Goal: Task Accomplishment & Management: Use online tool/utility

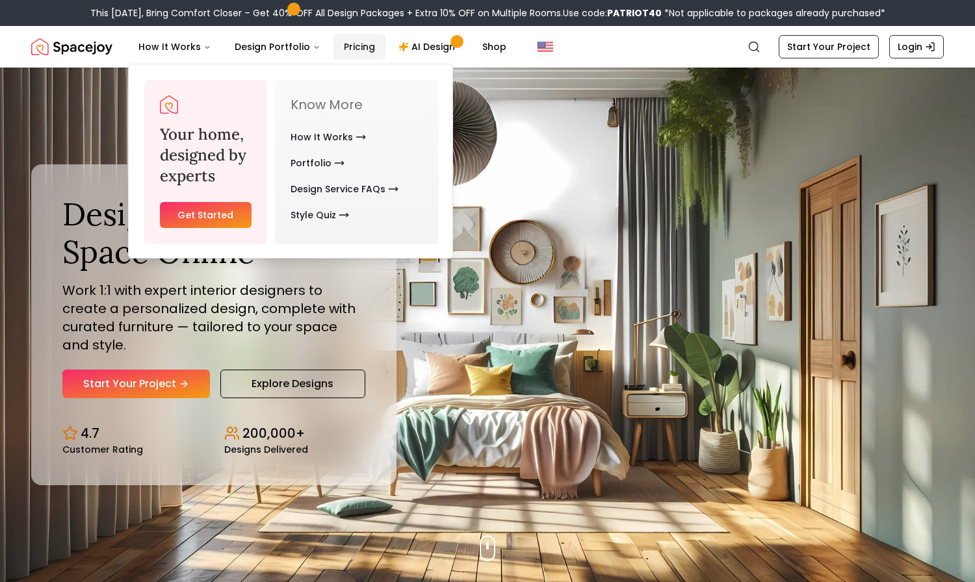
click at [346, 45] on link "Pricing" at bounding box center [359, 47] width 52 height 26
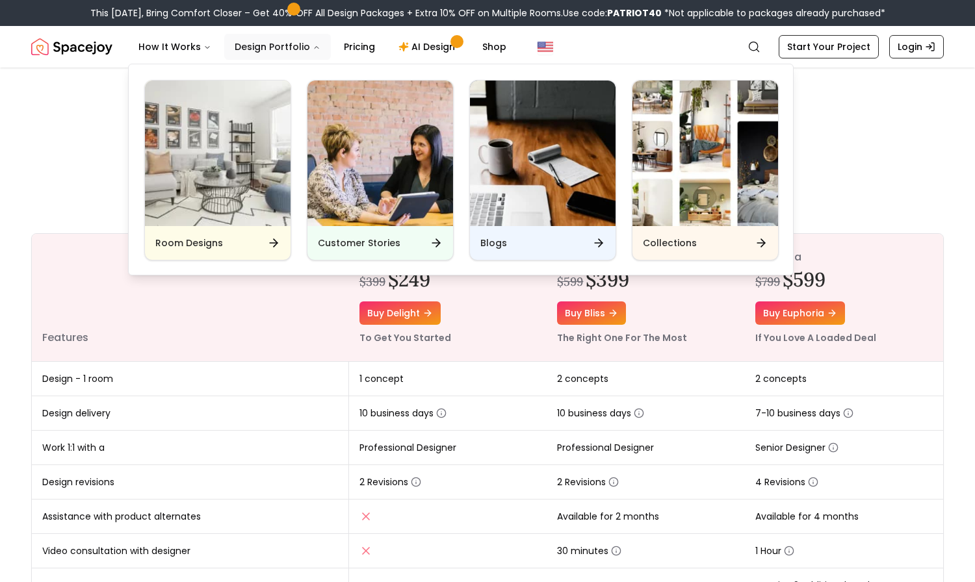
click at [274, 45] on button "Design Portfolio" at bounding box center [277, 47] width 107 height 26
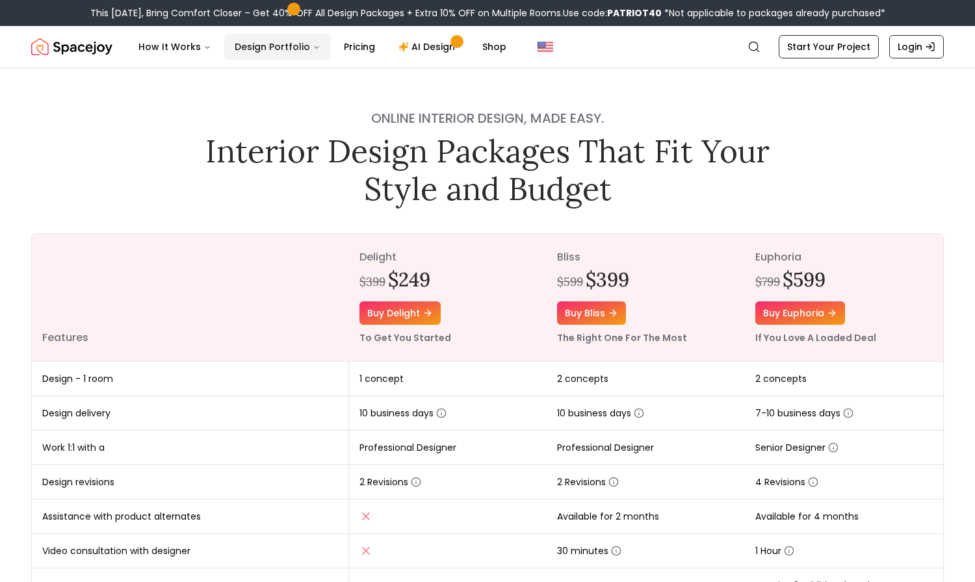
click at [274, 45] on button "Design Portfolio" at bounding box center [277, 47] width 107 height 26
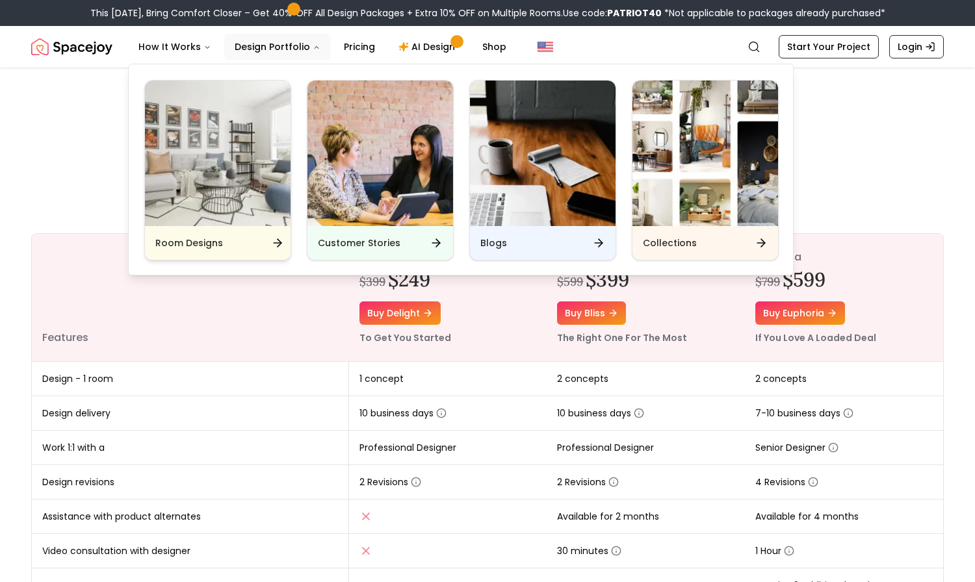
click at [227, 175] on img "Main" at bounding box center [218, 154] width 146 height 146
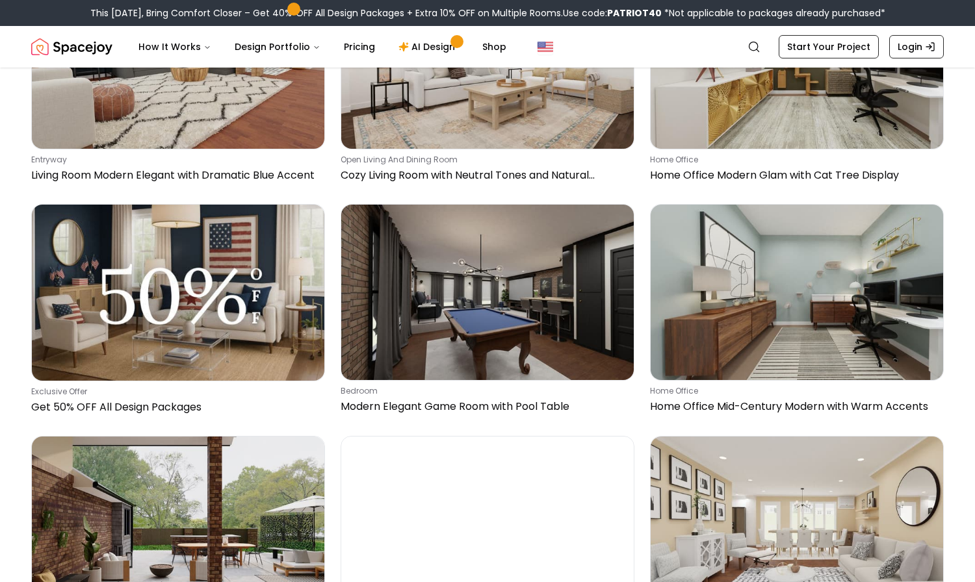
scroll to position [650, 0]
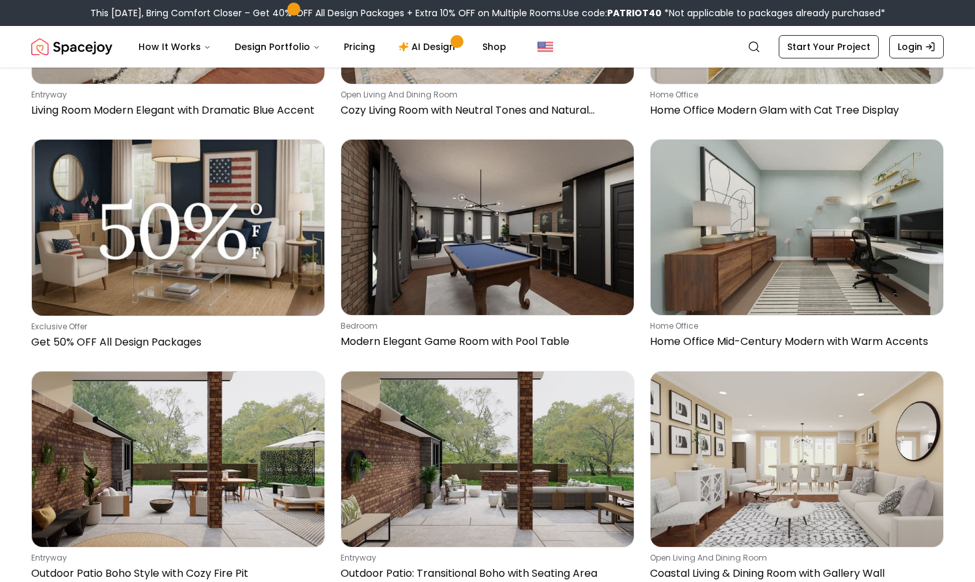
click at [953, 229] on div "Interior Design Ideas for Every Space in Your Home Whether you're starting from…" at bounding box center [487, 244] width 975 height 1611
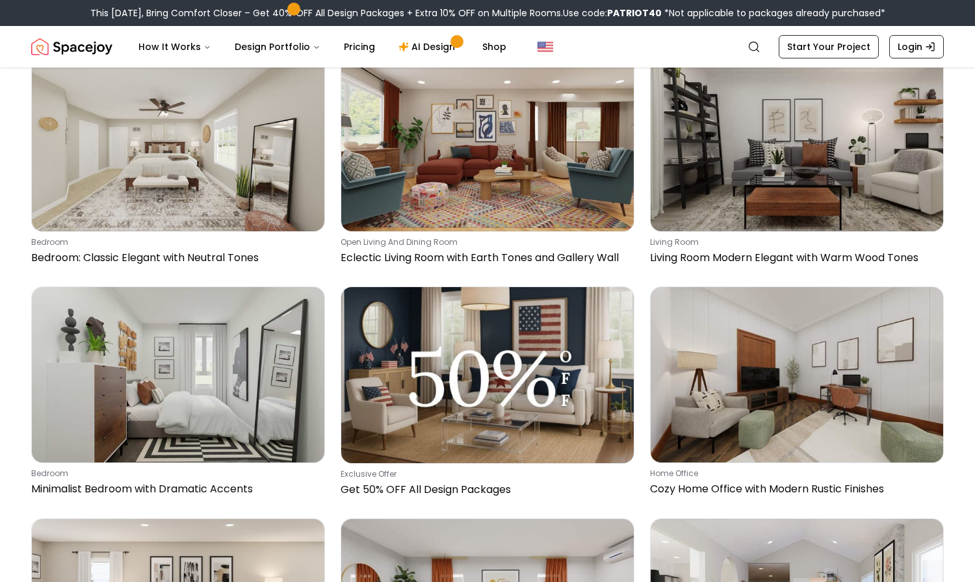
scroll to position [1430, 0]
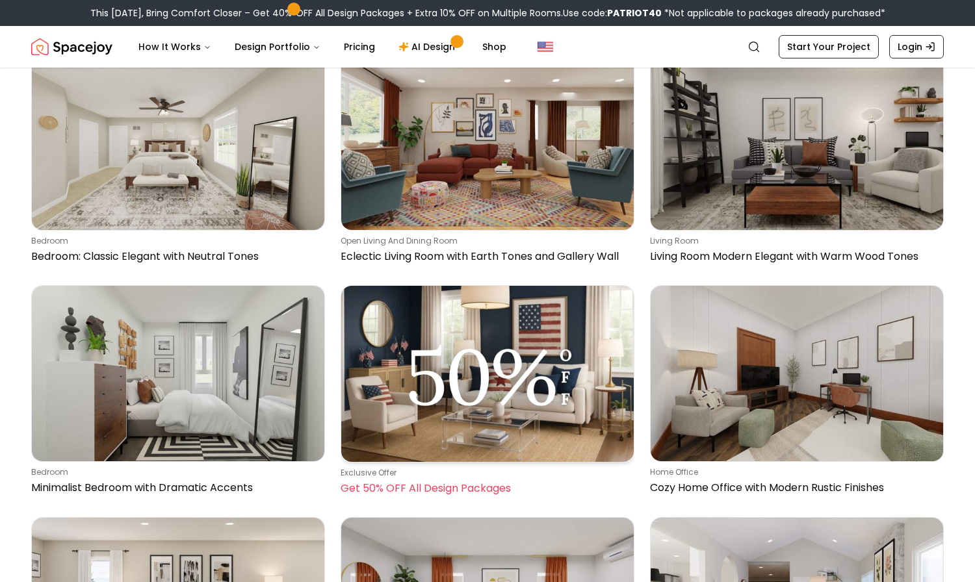
click at [527, 420] on img at bounding box center [487, 374] width 292 height 176
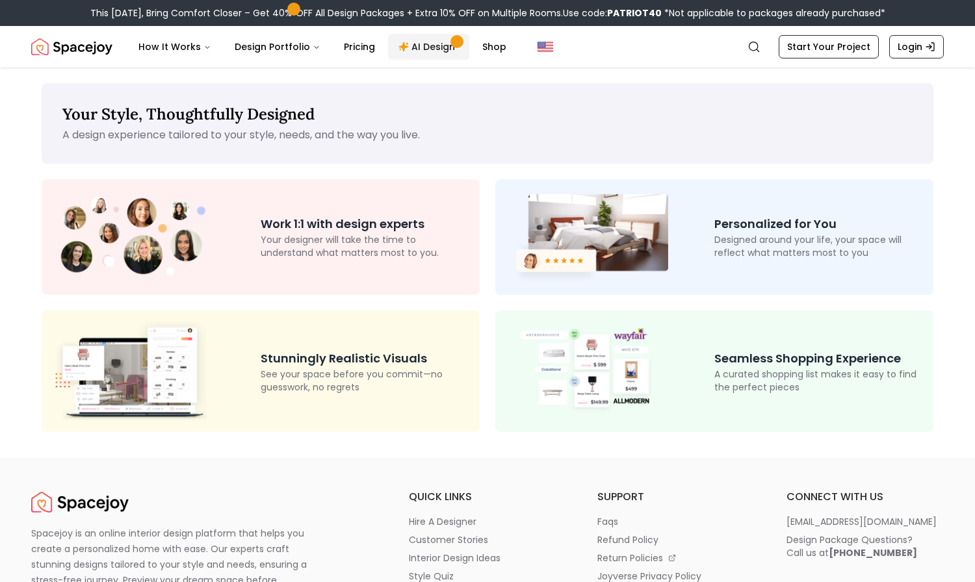
click at [424, 51] on link "AI Design" at bounding box center [428, 47] width 81 height 26
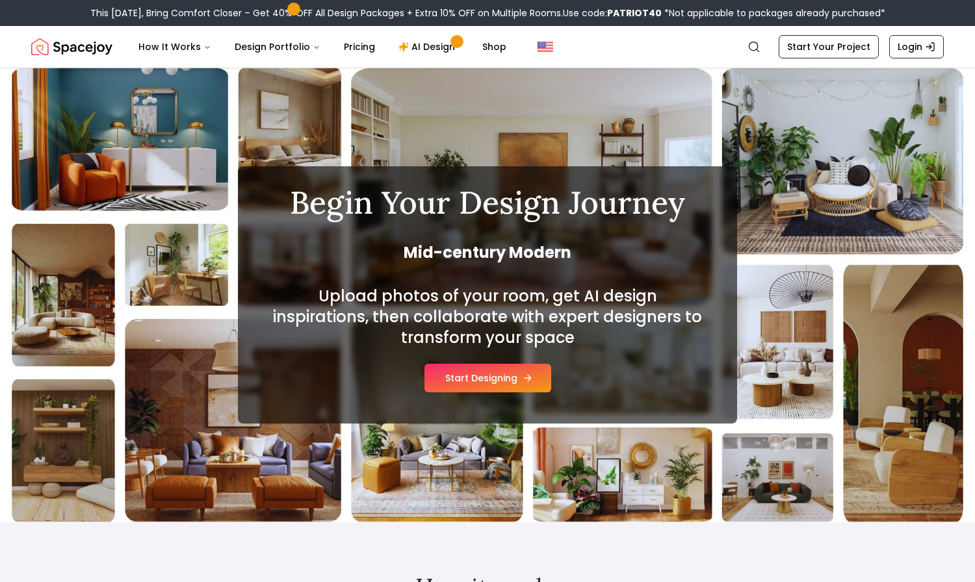
click at [491, 372] on button "Start Designing" at bounding box center [487, 378] width 127 height 29
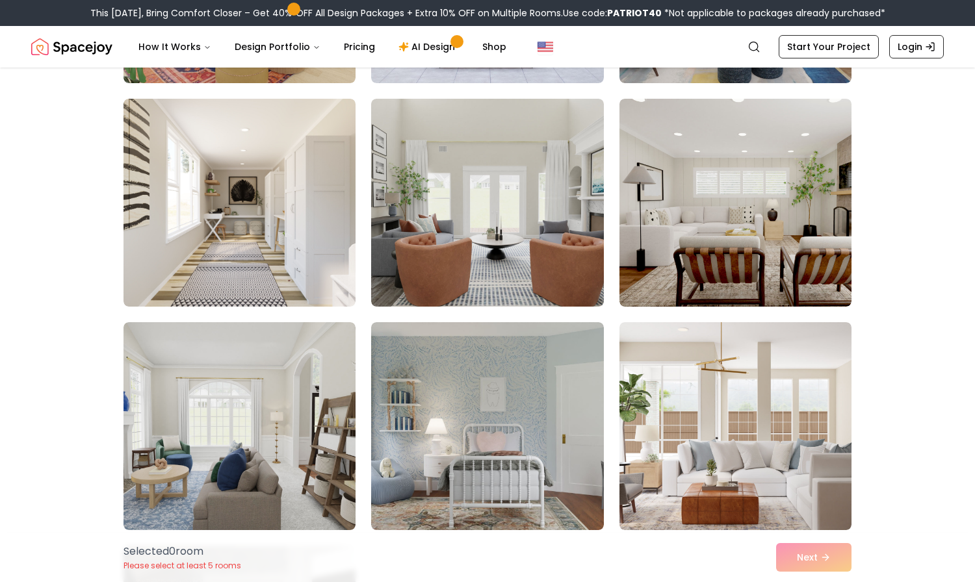
scroll to position [325, 0]
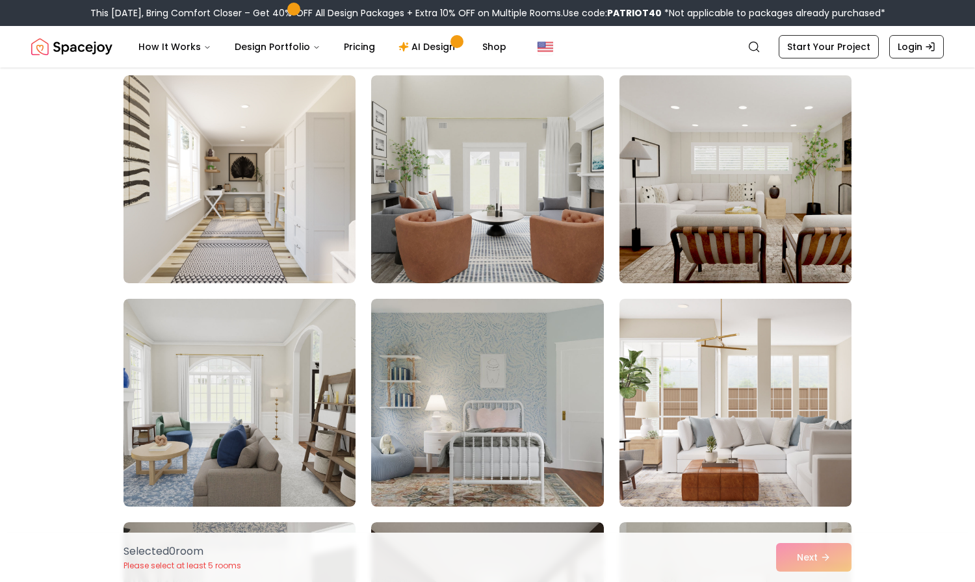
click at [766, 199] on img at bounding box center [735, 179] width 244 height 218
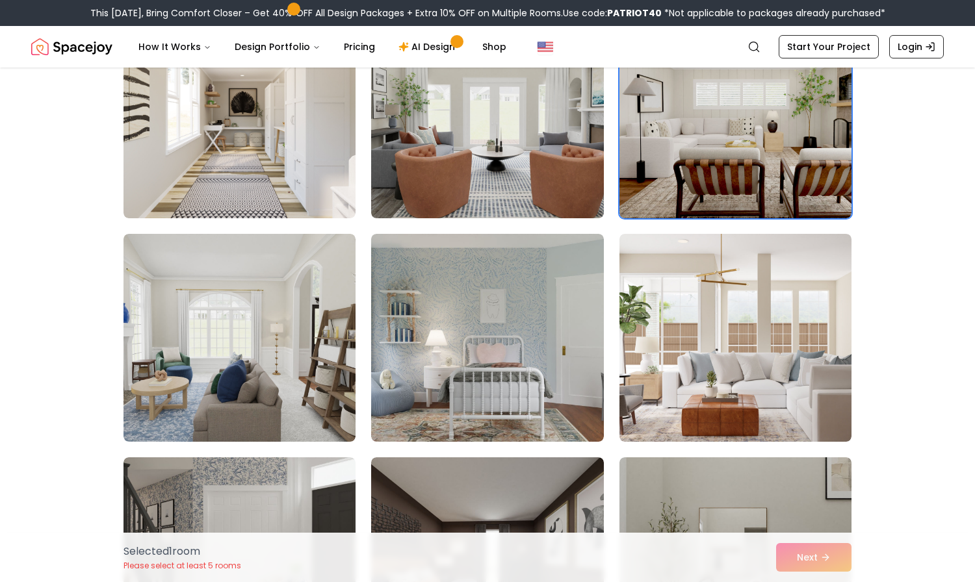
scroll to position [520, 0]
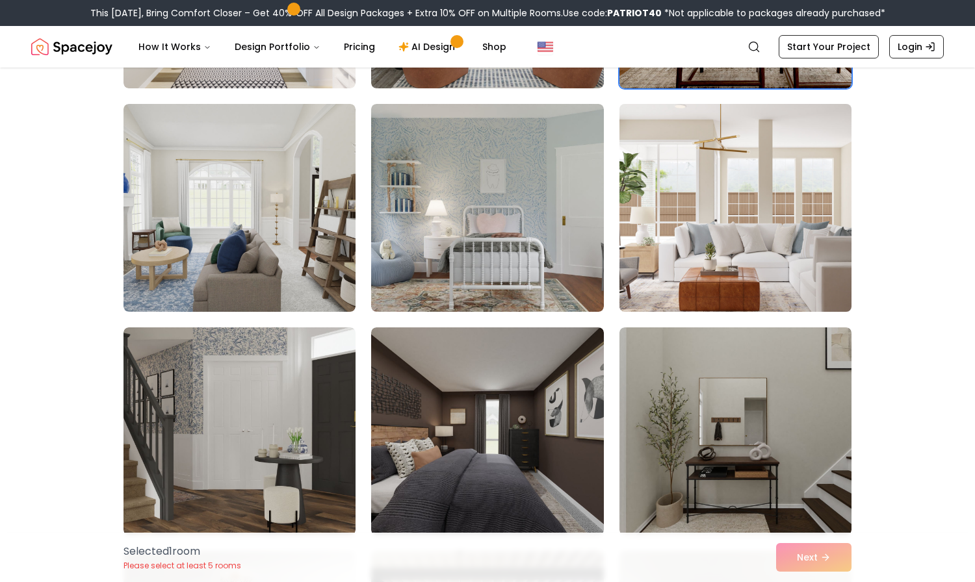
click at [788, 231] on img at bounding box center [735, 208] width 244 height 218
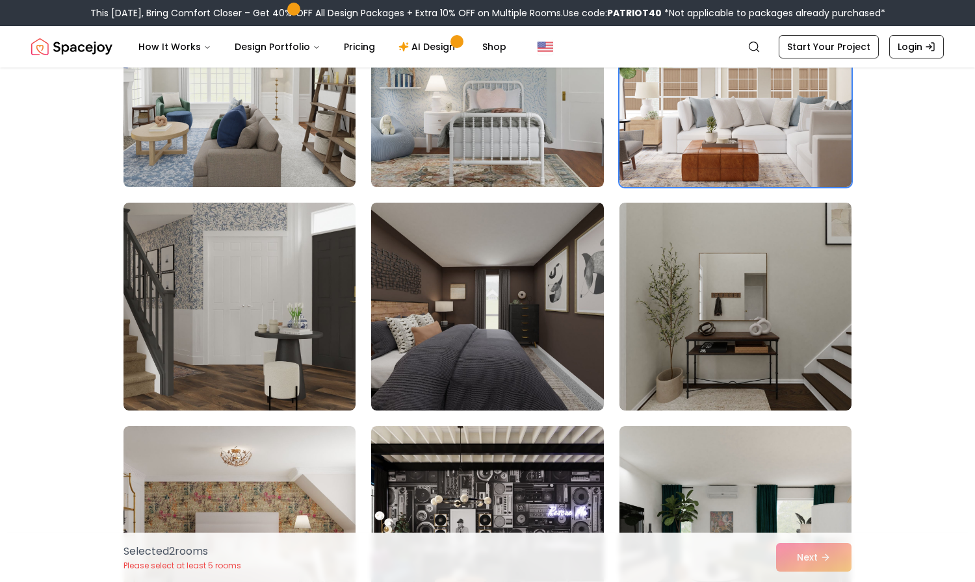
scroll to position [650, 0]
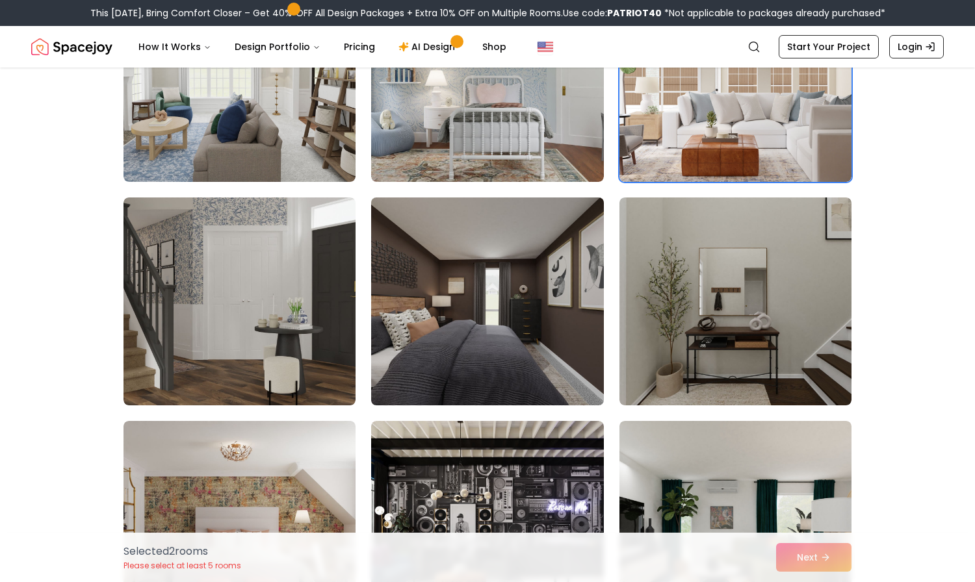
click at [507, 320] on img at bounding box center [487, 301] width 244 height 218
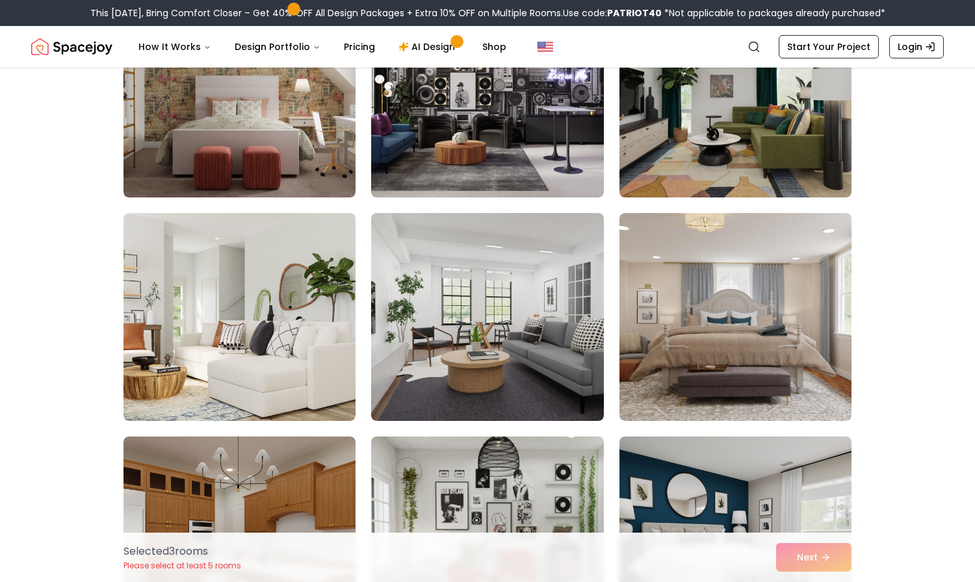
scroll to position [1105, 0]
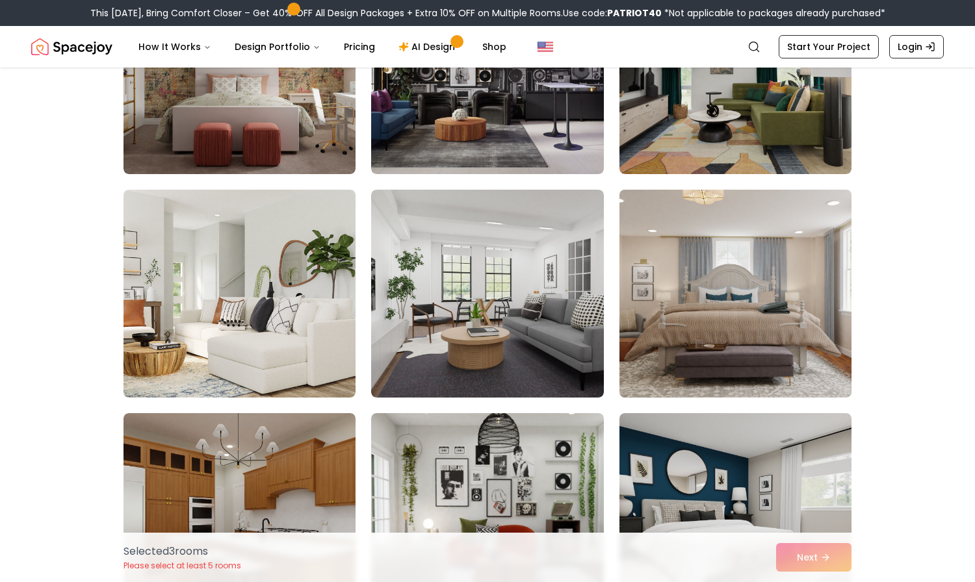
click at [714, 313] on img at bounding box center [735, 294] width 244 height 218
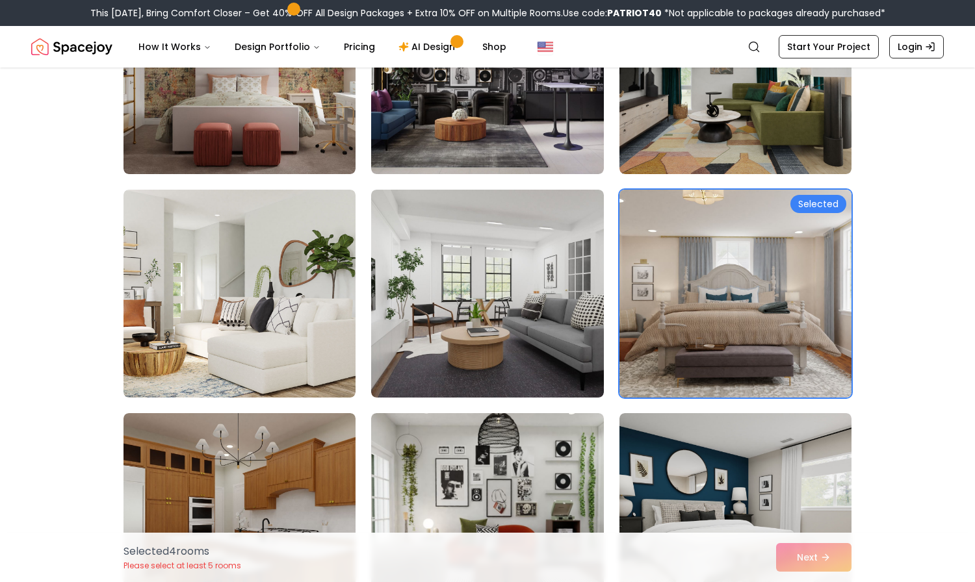
scroll to position [1235, 0]
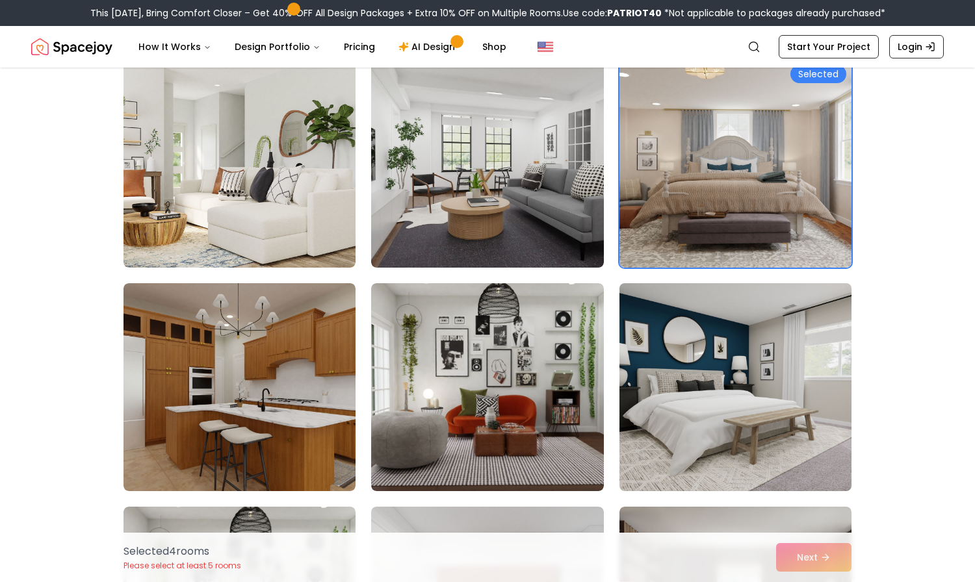
click at [738, 346] on img at bounding box center [735, 387] width 244 height 218
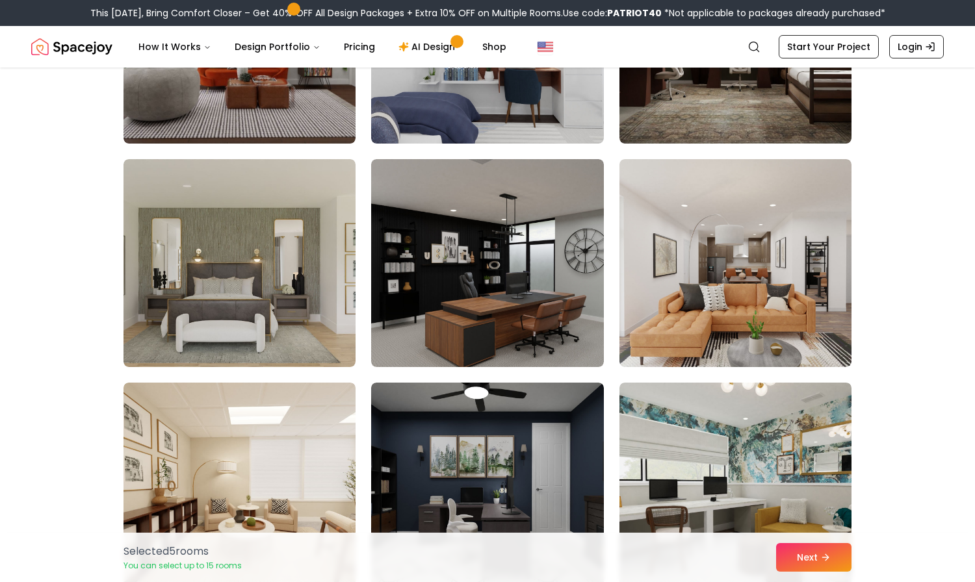
scroll to position [1819, 0]
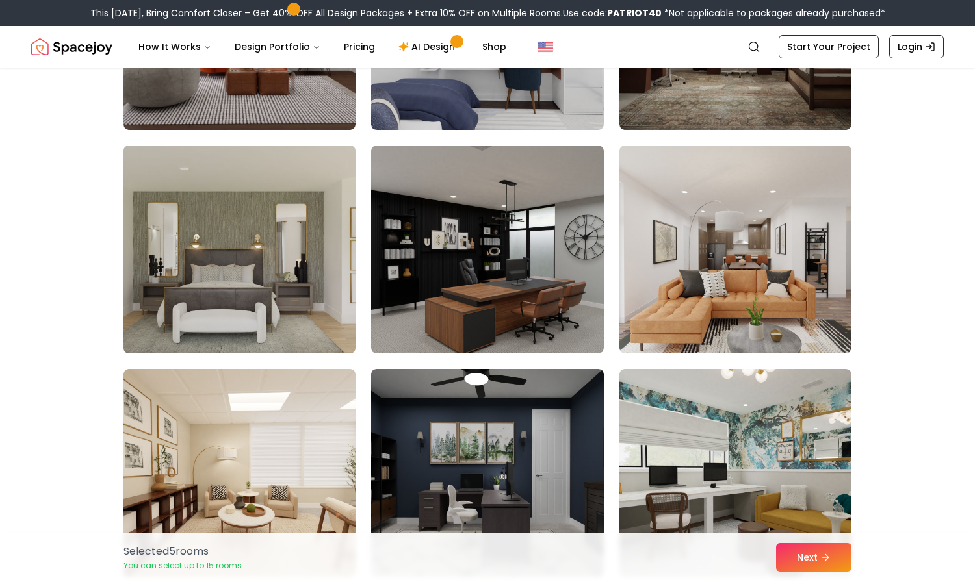
click at [262, 283] on img at bounding box center [240, 249] width 244 height 218
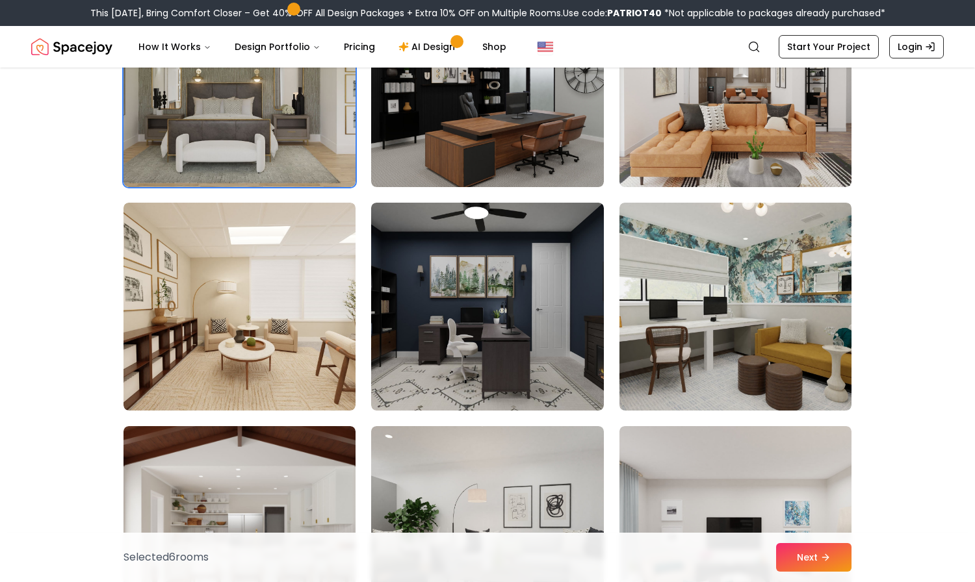
scroll to position [2014, 0]
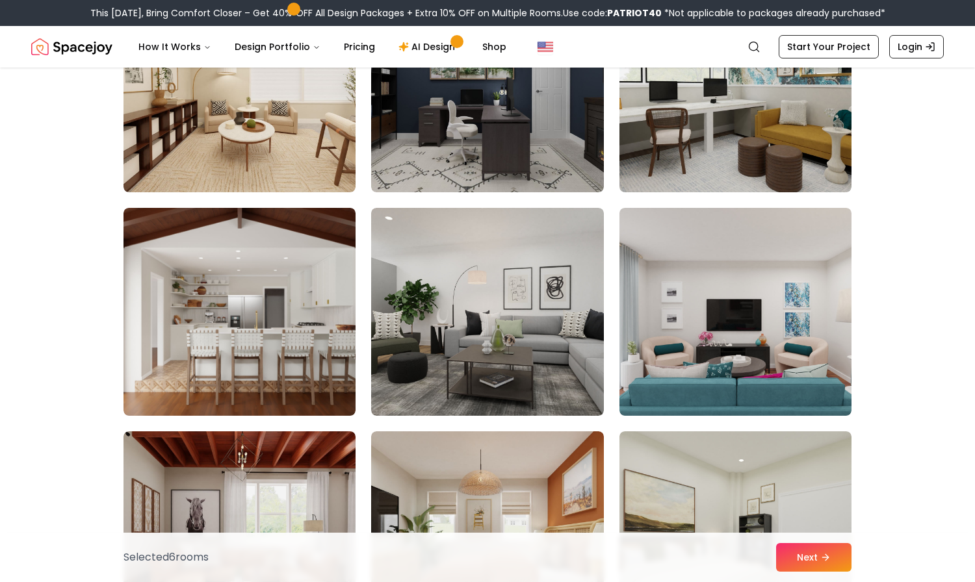
scroll to position [2209, 0]
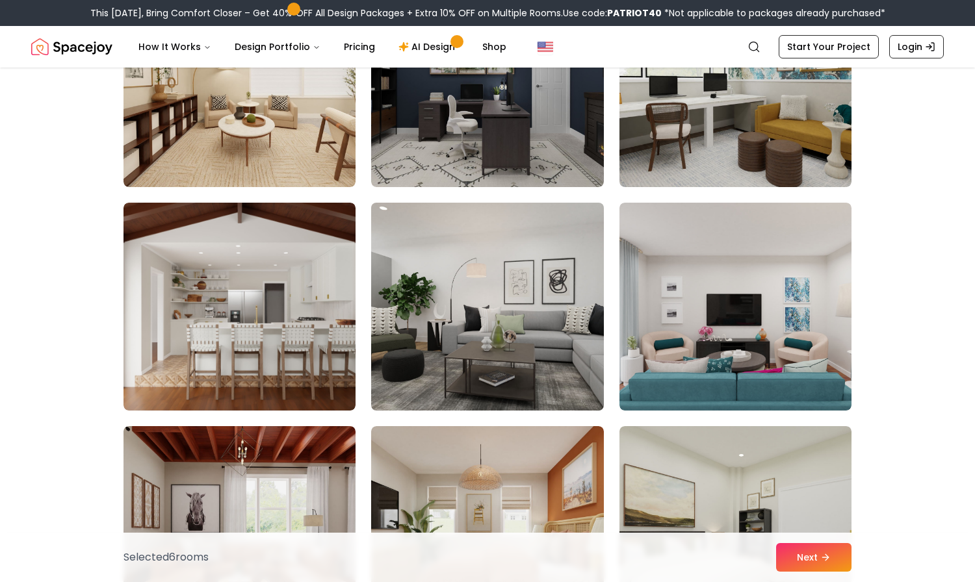
click at [489, 331] on img at bounding box center [487, 307] width 244 height 218
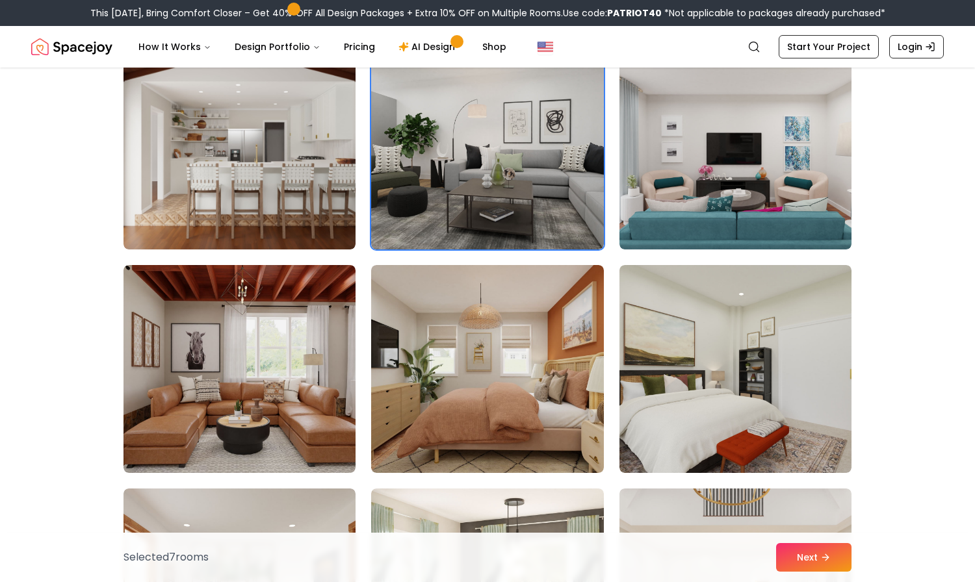
scroll to position [2404, 0]
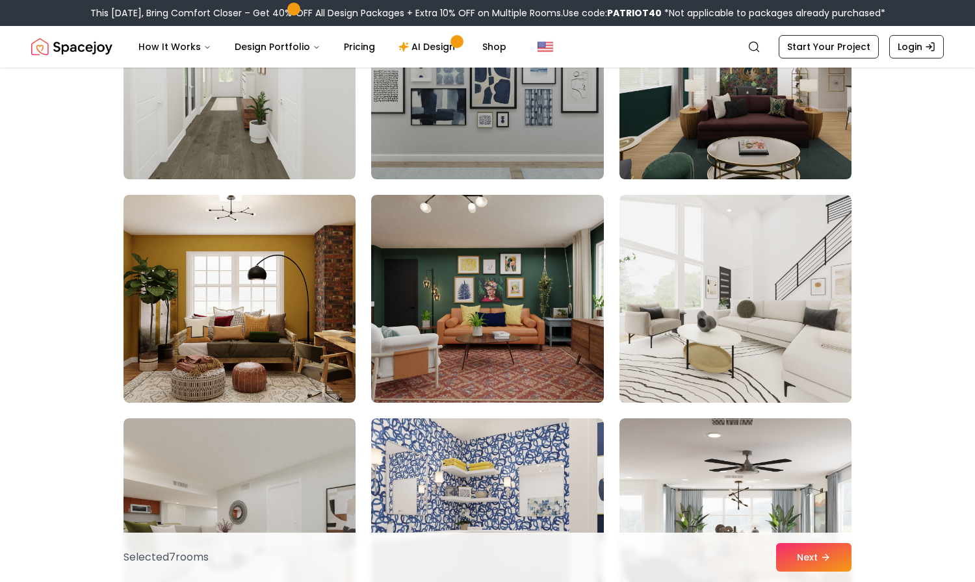
scroll to position [3249, 0]
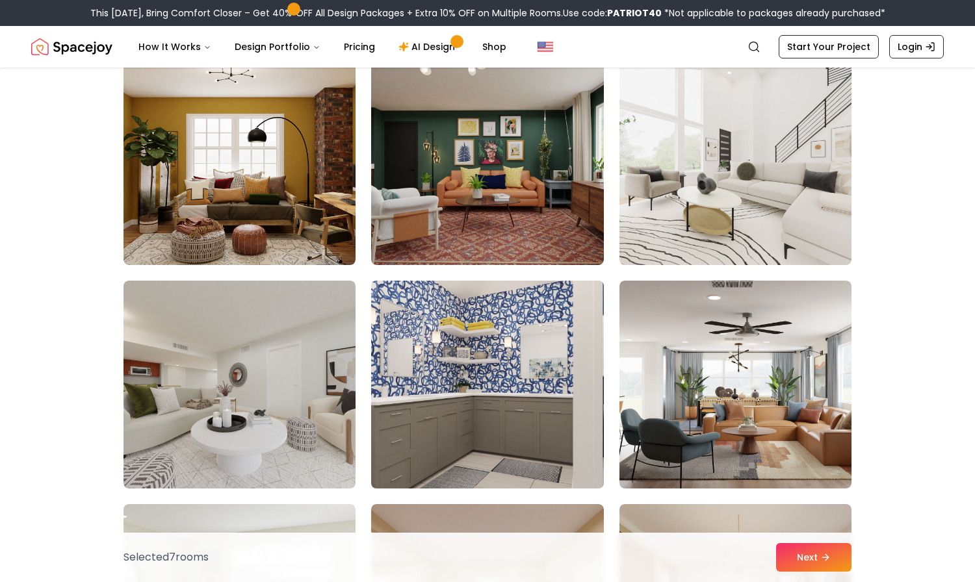
click at [455, 411] on img at bounding box center [487, 385] width 244 height 218
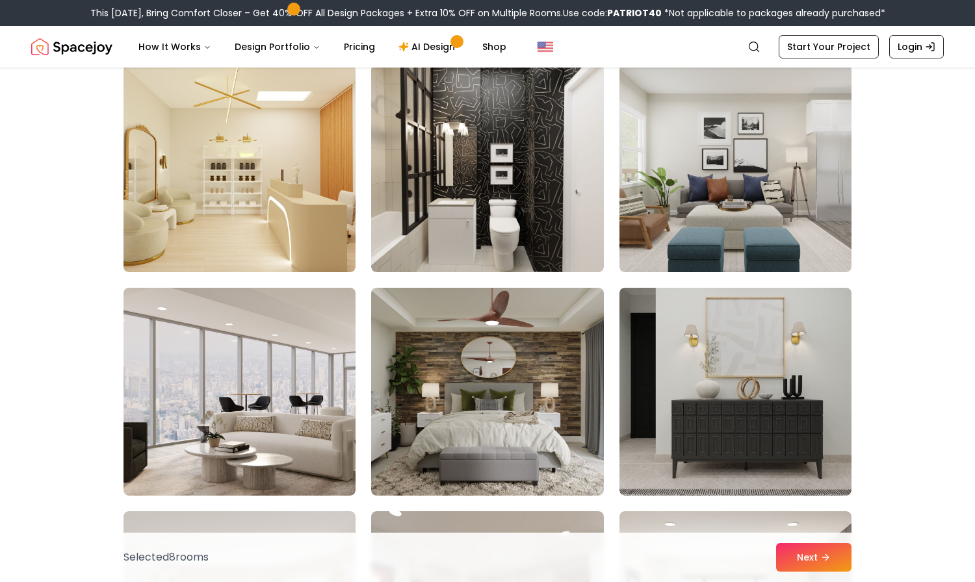
scroll to position [4159, 0]
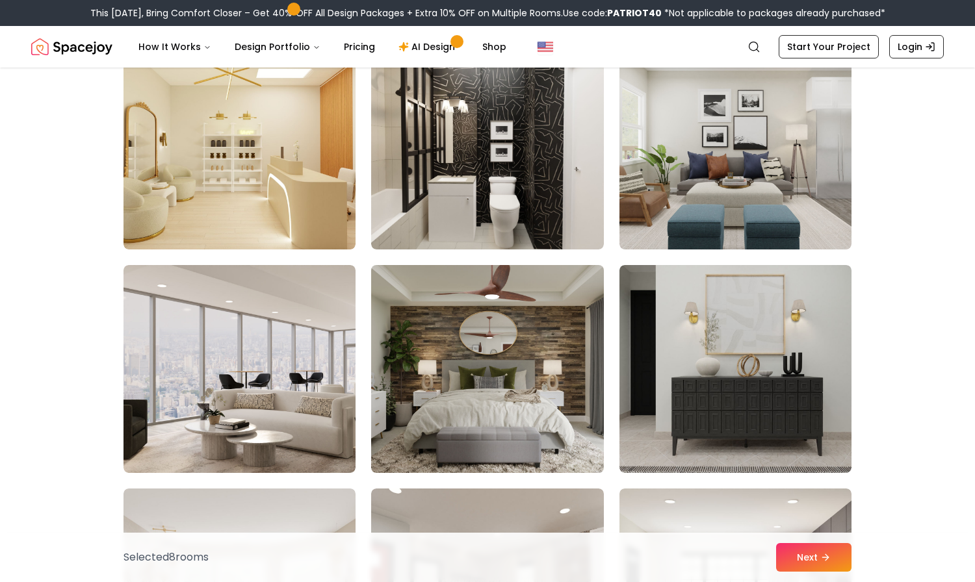
click at [542, 370] on img at bounding box center [487, 369] width 244 height 218
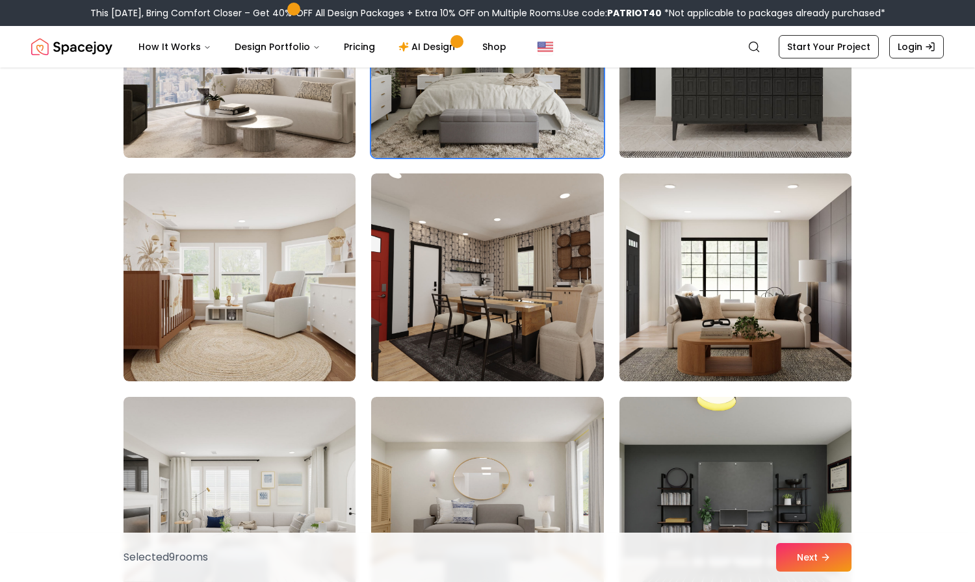
scroll to position [4484, 0]
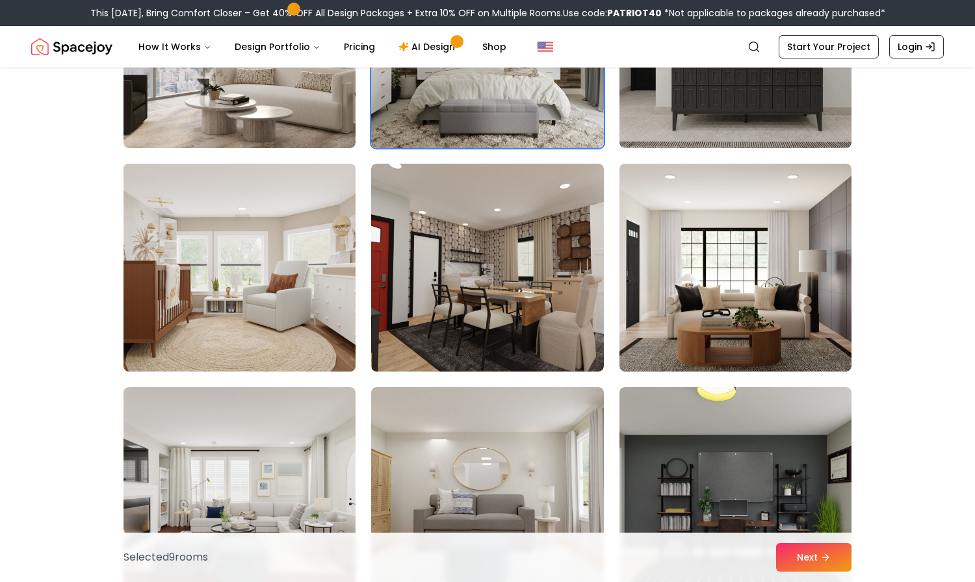
click at [253, 276] on img at bounding box center [240, 268] width 244 height 218
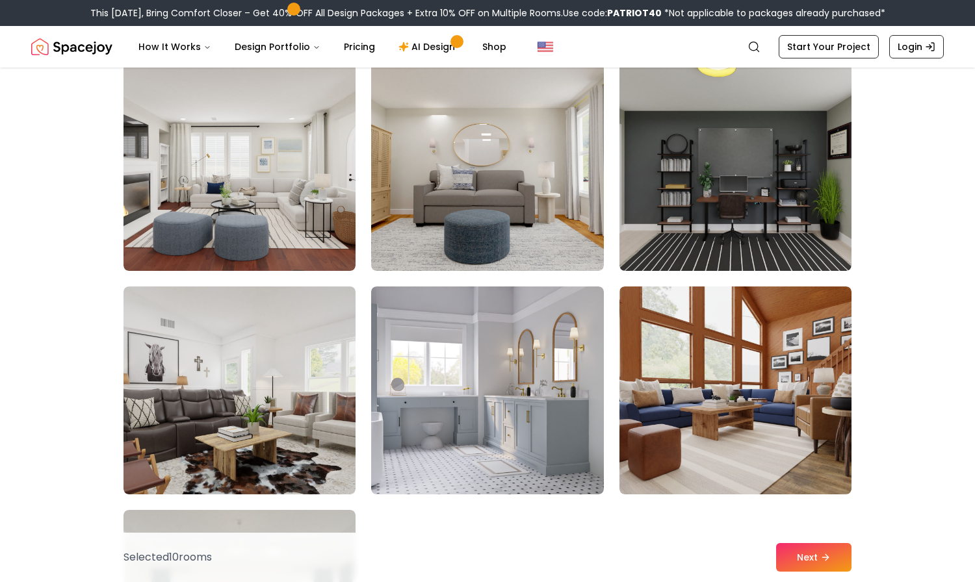
scroll to position [4809, 0]
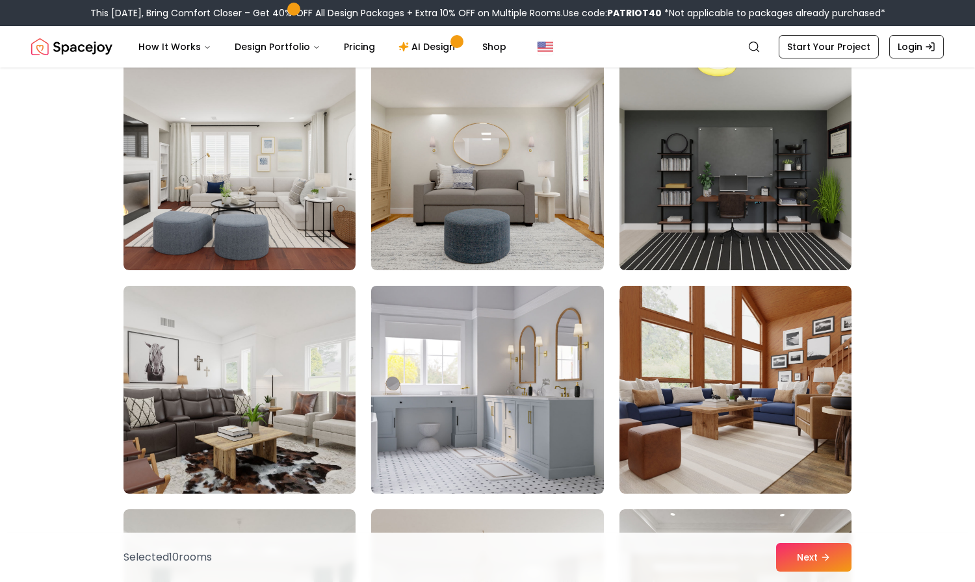
click at [493, 404] on img at bounding box center [487, 390] width 244 height 218
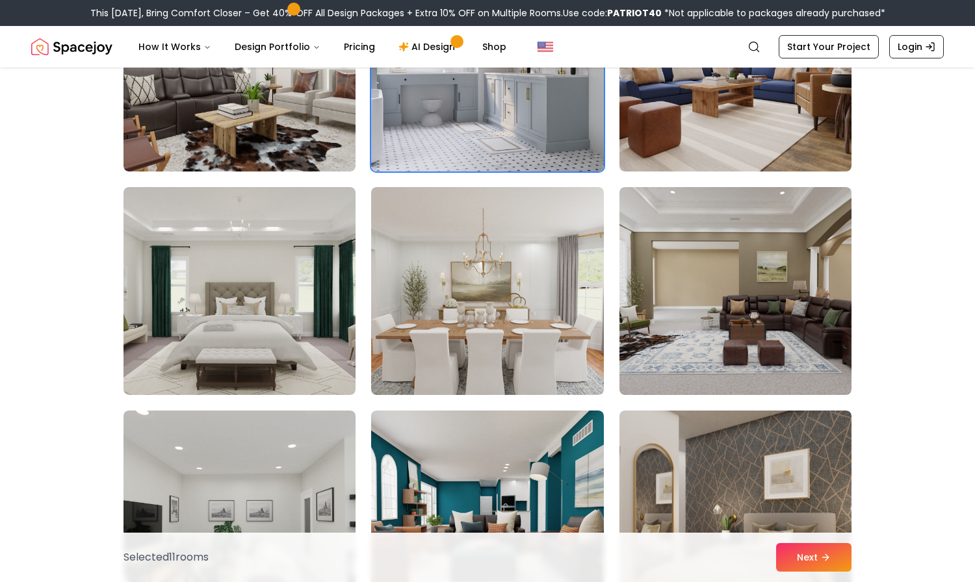
scroll to position [5134, 0]
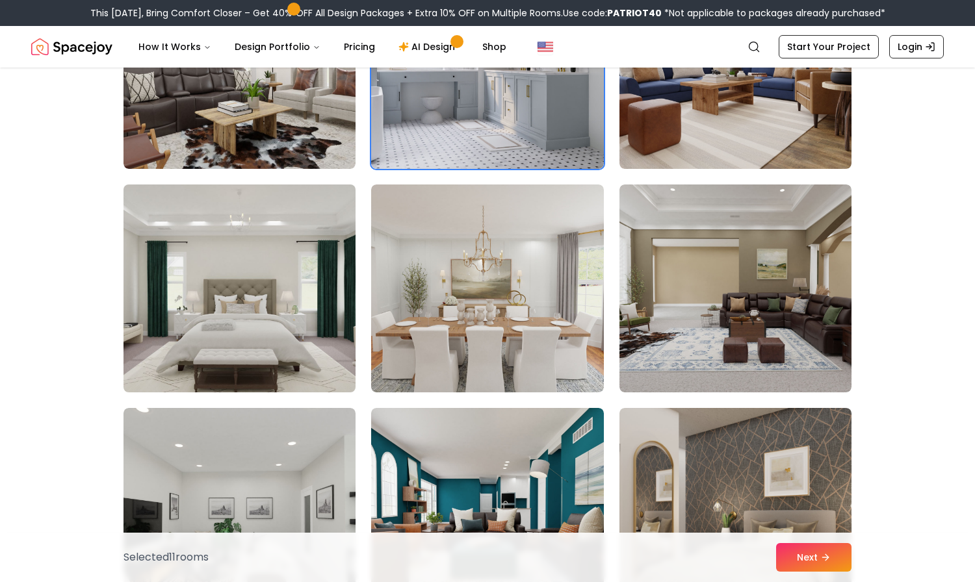
click at [289, 309] on img at bounding box center [240, 288] width 244 height 218
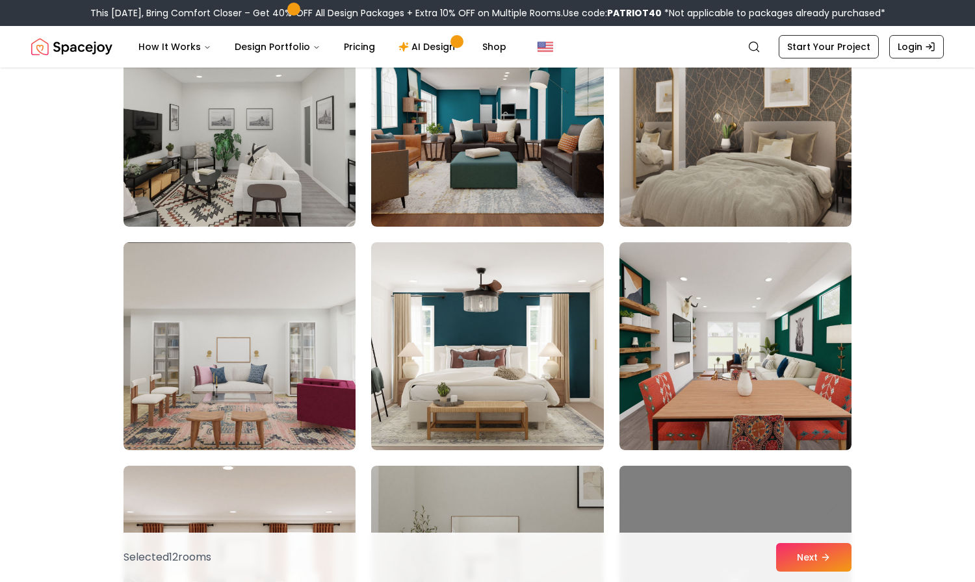
scroll to position [5523, 0]
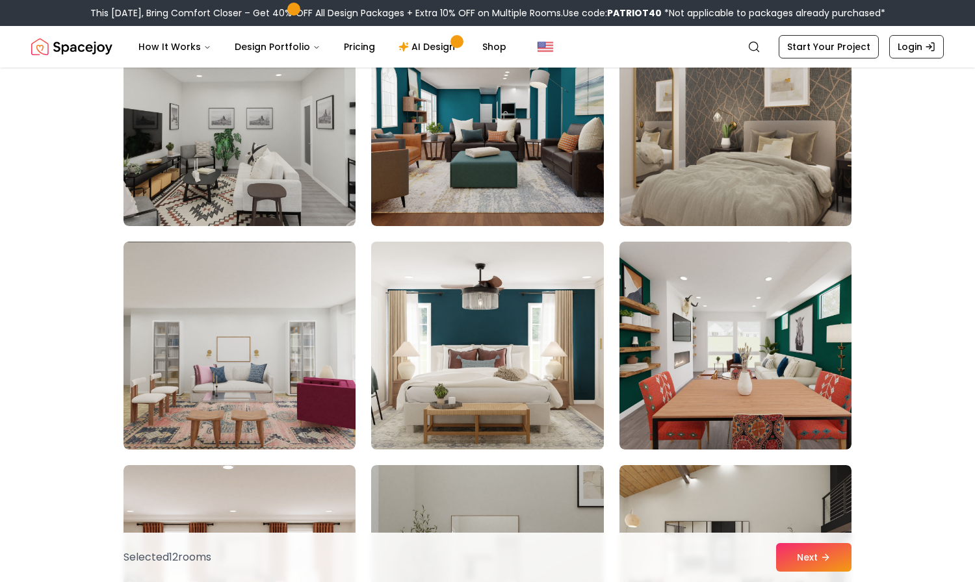
click at [483, 398] on img at bounding box center [487, 346] width 244 height 218
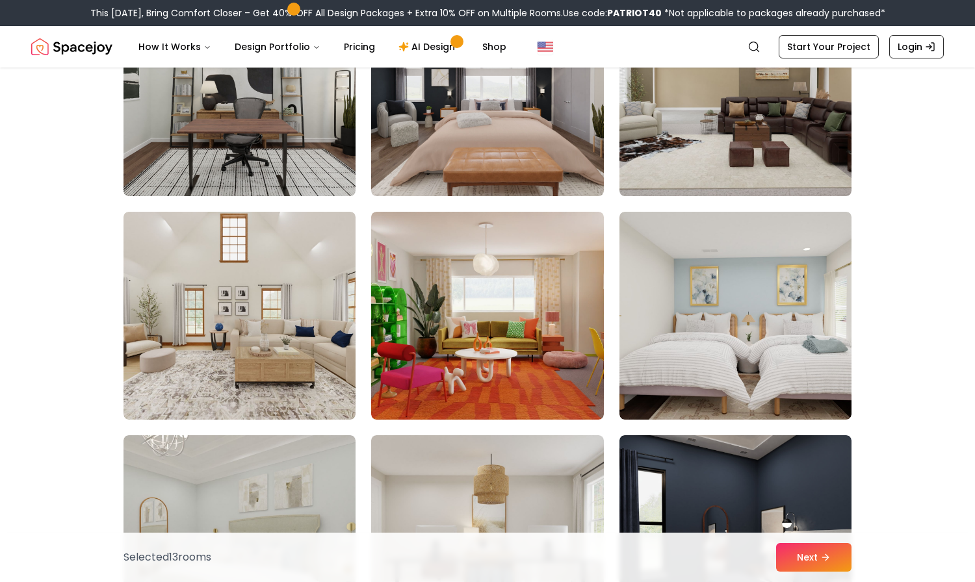
scroll to position [6303, 0]
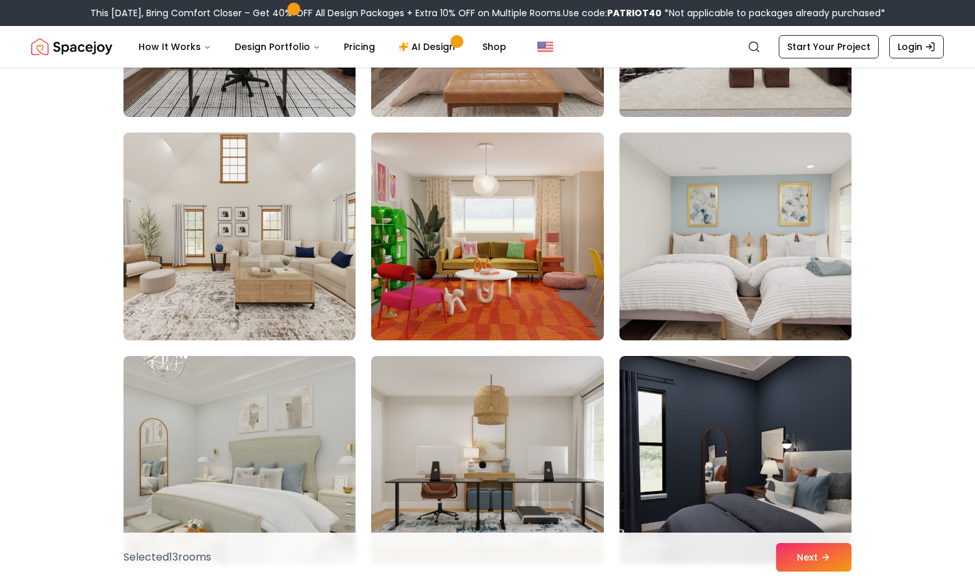
click at [784, 264] on img at bounding box center [735, 236] width 244 height 218
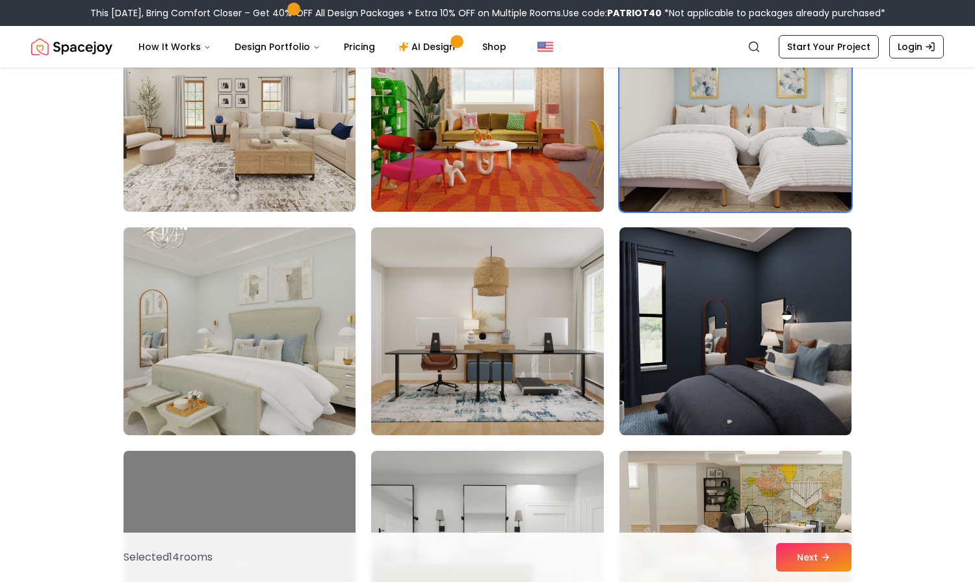
scroll to position [6433, 0]
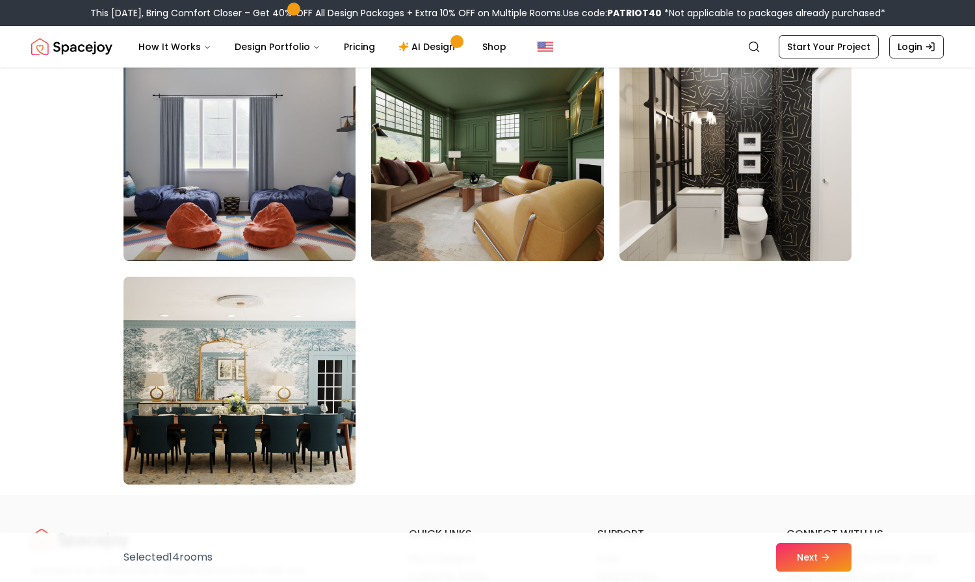
scroll to position [7278, 0]
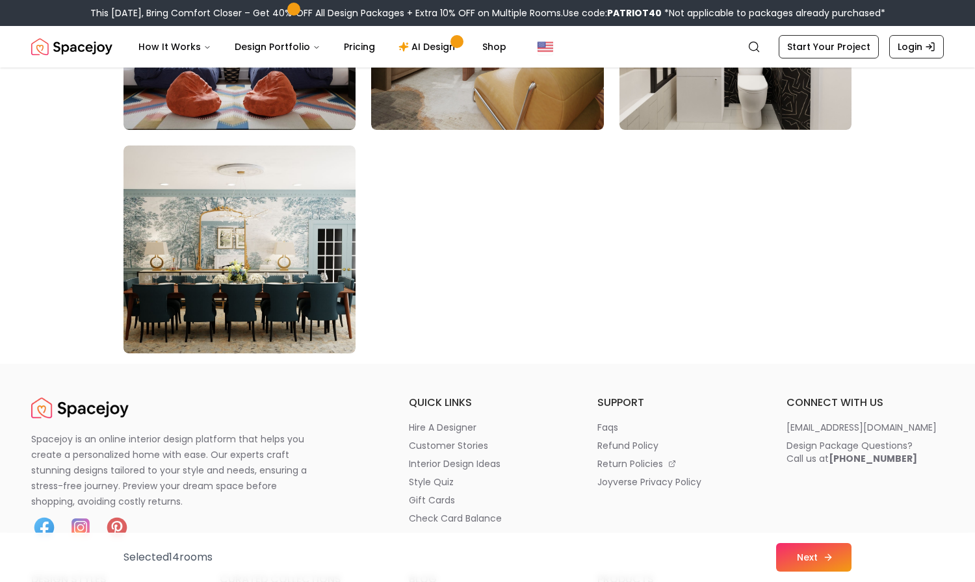
click at [820, 559] on button "Next" at bounding box center [813, 557] width 75 height 29
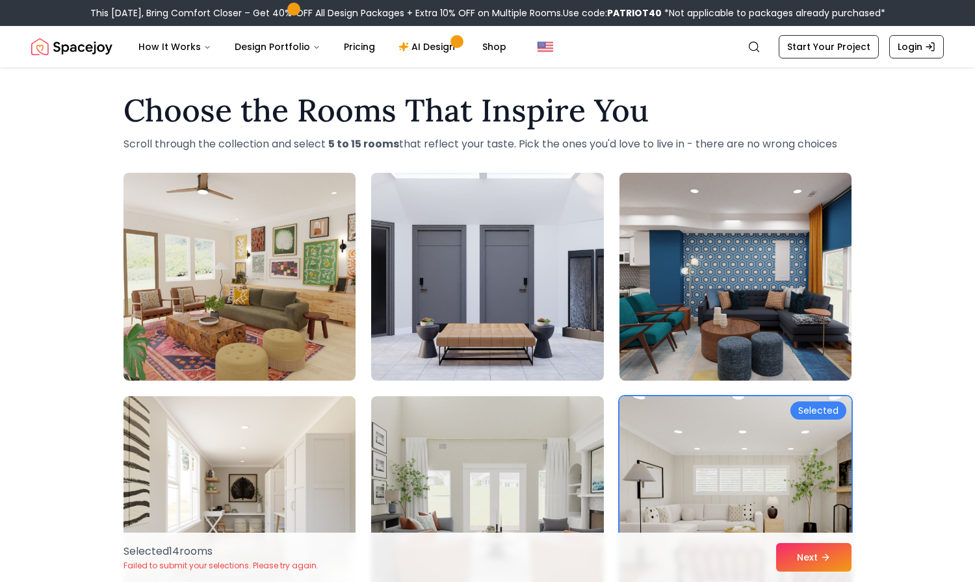
scroll to position [0, 0]
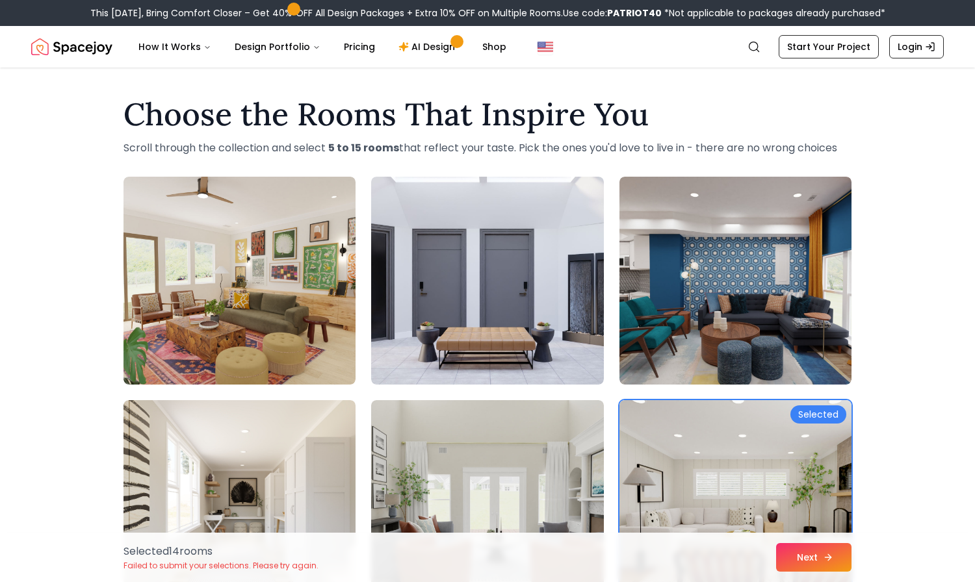
click at [803, 558] on button "Next" at bounding box center [813, 557] width 75 height 29
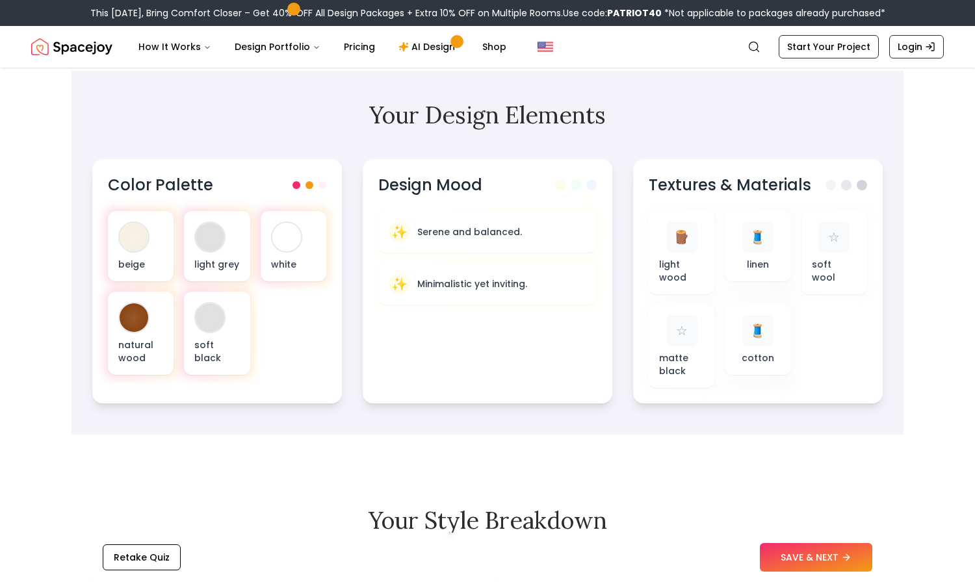
scroll to position [390, 0]
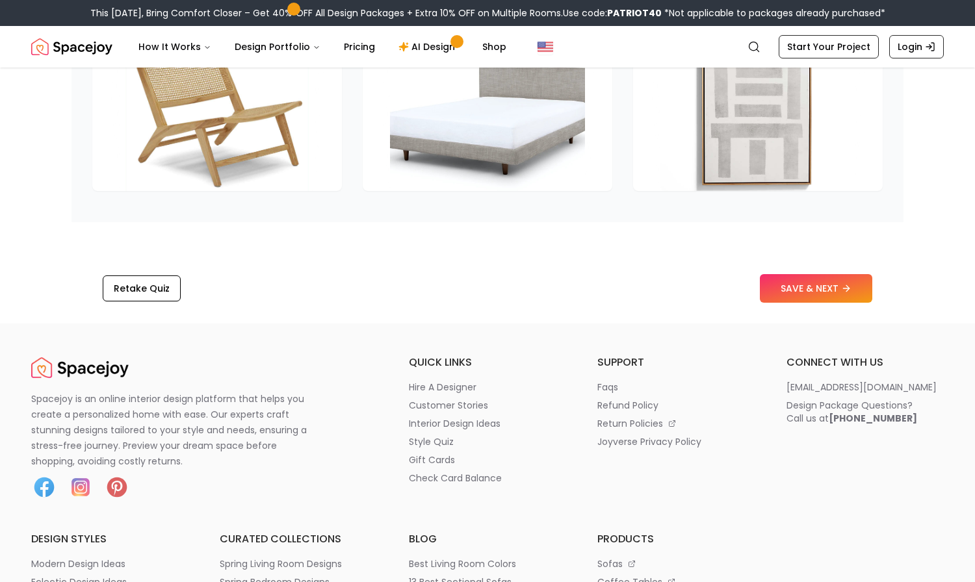
scroll to position [2079, 0]
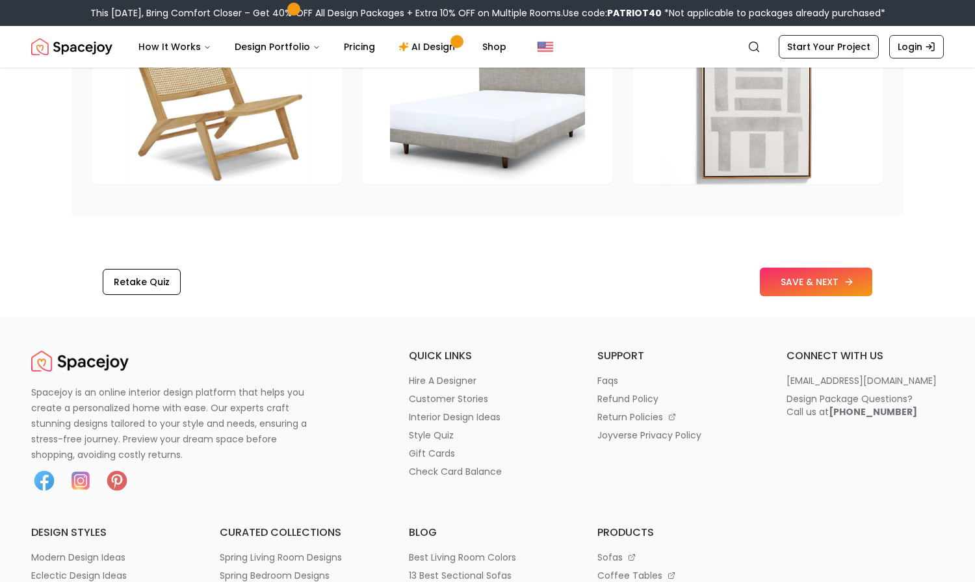
click at [825, 276] on button "SAVE & NEXT" at bounding box center [816, 282] width 112 height 29
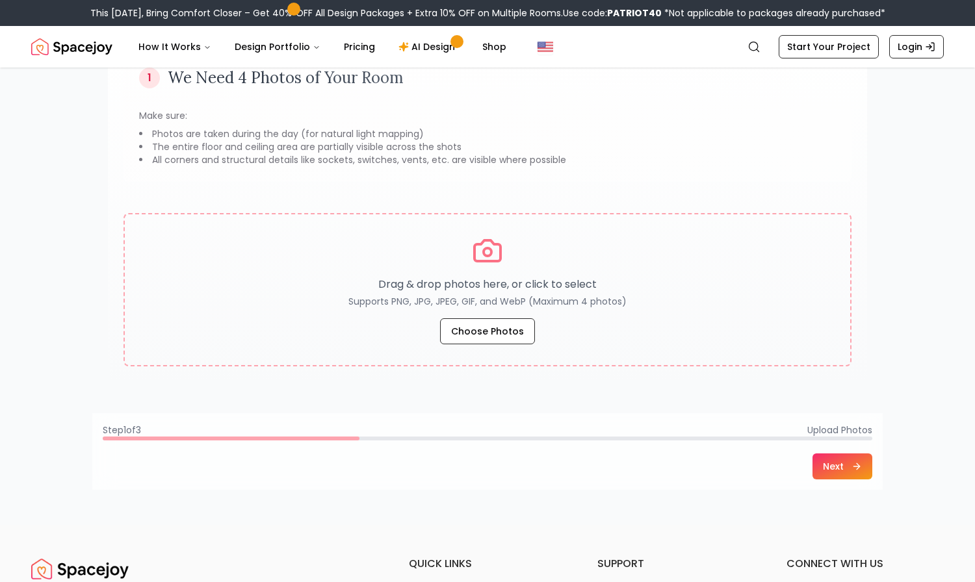
scroll to position [130, 0]
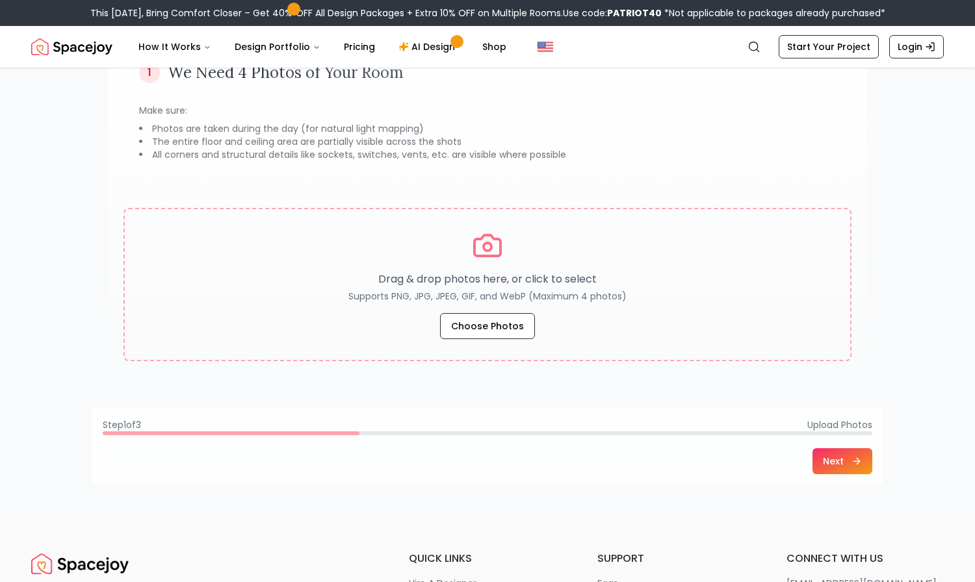
click at [940, 253] on div "Upload Photos of Your Room 1 We Need 4 Photos of Your Room Make sure: Photos ar…" at bounding box center [487, 229] width 975 height 582
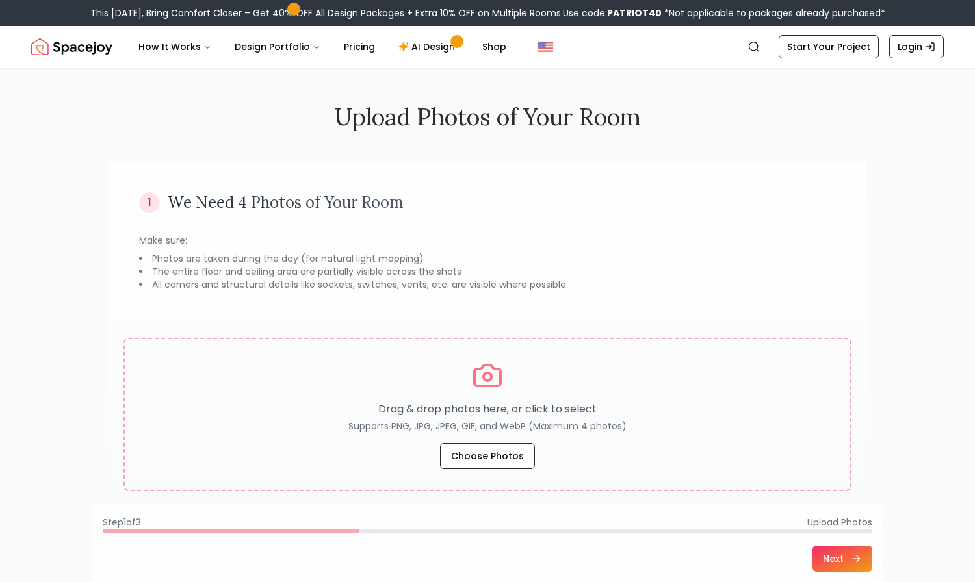
scroll to position [65, 0]
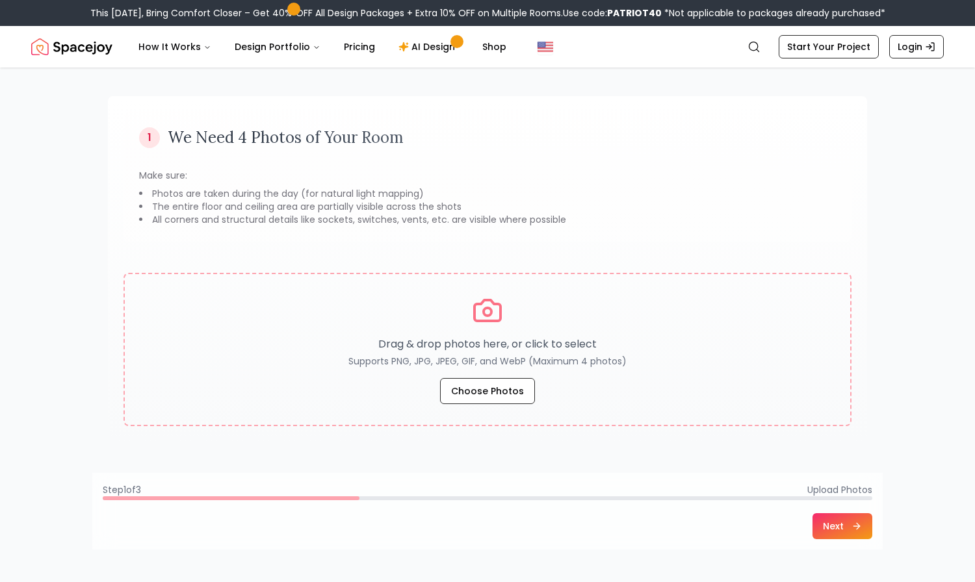
click at [914, 389] on div "Upload Photos of Your Room 1 We Need 4 Photos of Your Room Make sure: Photos ar…" at bounding box center [487, 294] width 975 height 582
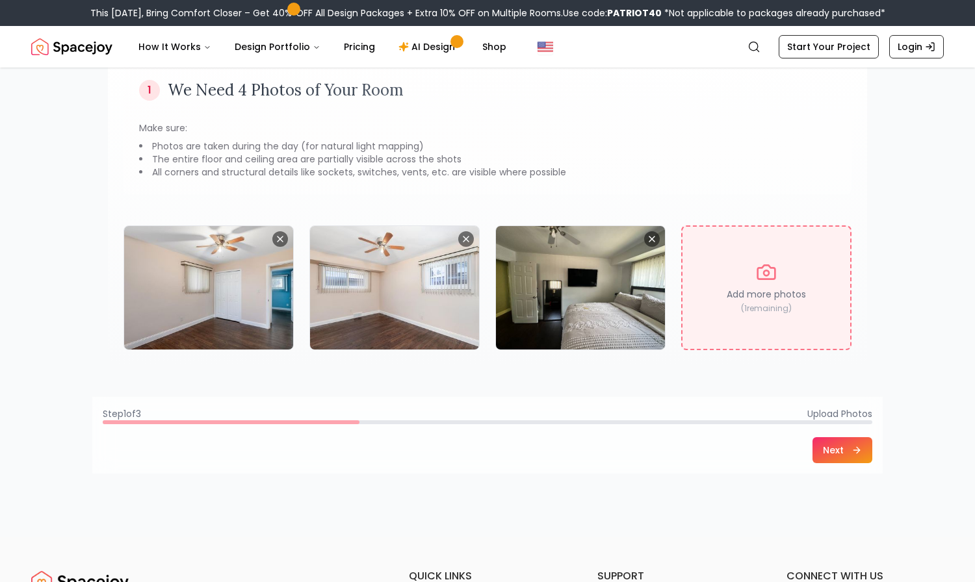
scroll to position [195, 0]
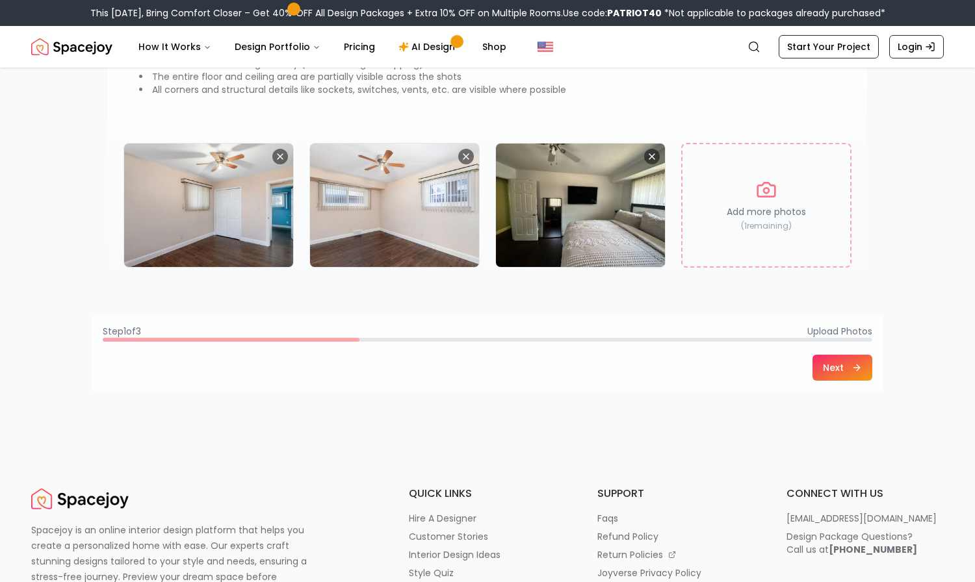
click at [848, 367] on button "Next" at bounding box center [842, 368] width 60 height 26
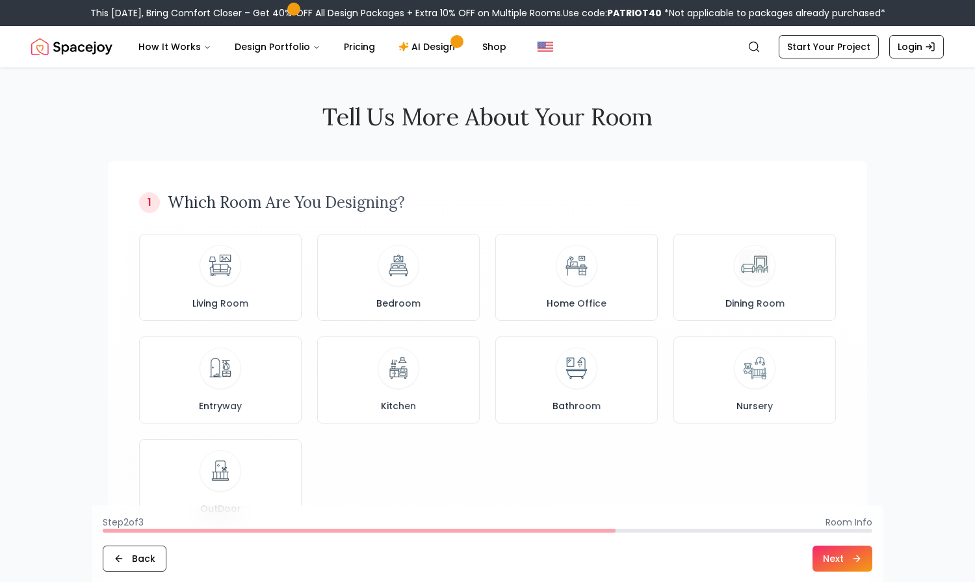
scroll to position [65, 0]
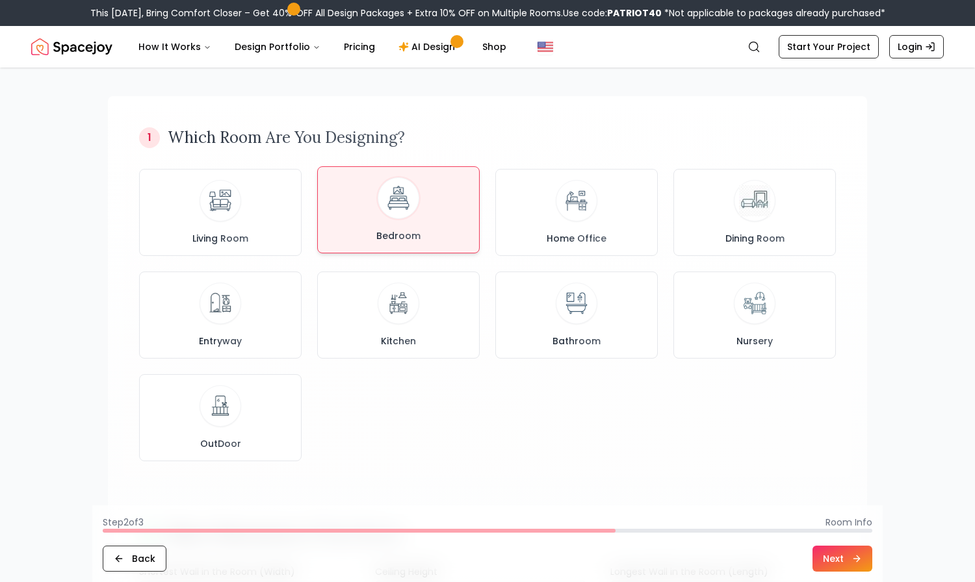
click at [429, 224] on div "Bedroom" at bounding box center [398, 209] width 140 height 65
click at [836, 558] on button "Next" at bounding box center [842, 559] width 60 height 26
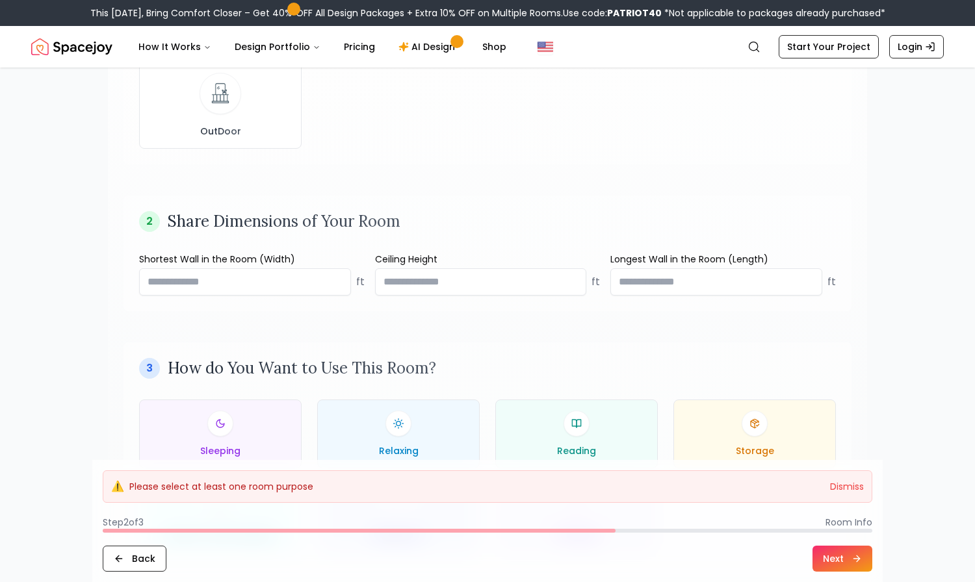
scroll to position [390, 0]
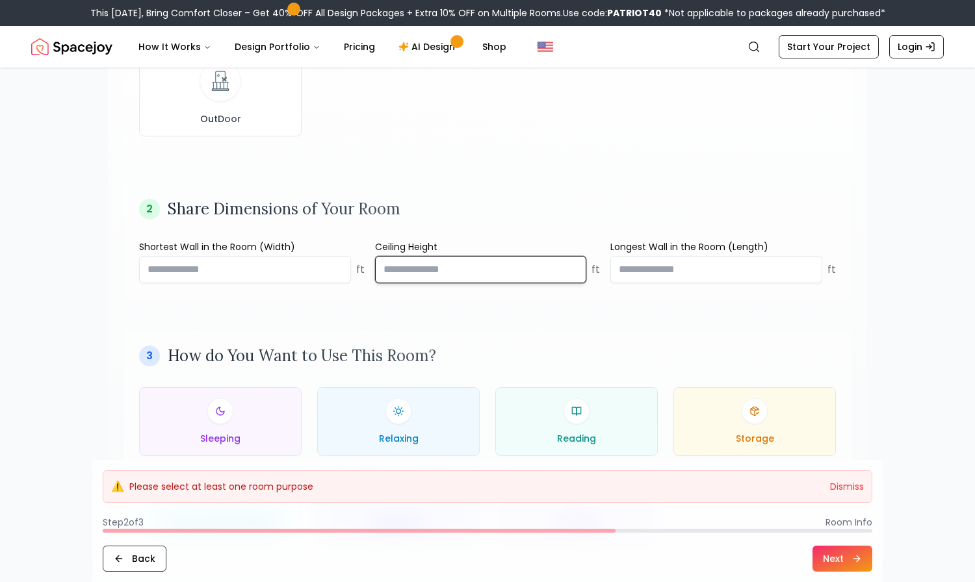
click at [469, 273] on input "number" at bounding box center [481, 269] width 212 height 27
type input "*"
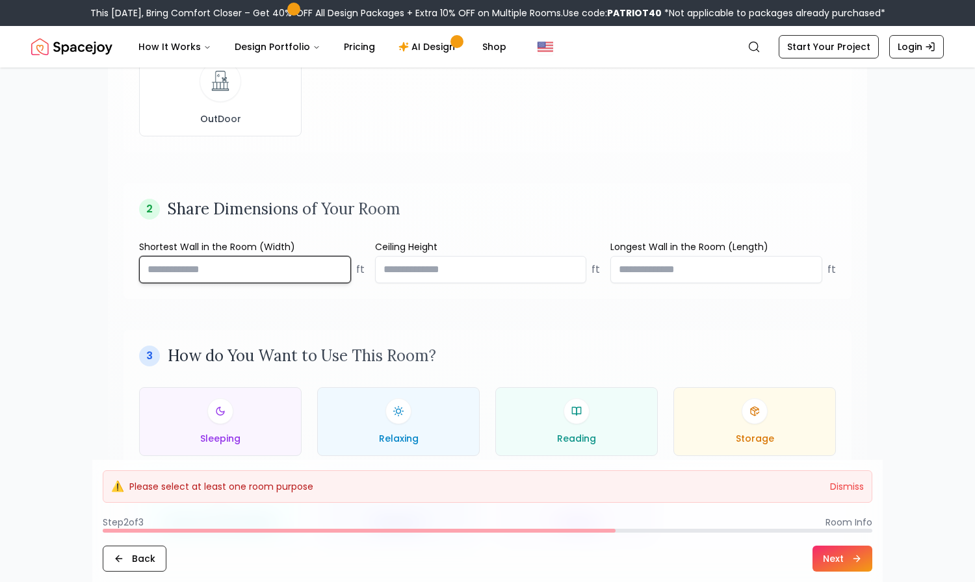
click at [285, 277] on input "number" at bounding box center [245, 269] width 212 height 27
click at [304, 272] on input "number" at bounding box center [245, 269] width 212 height 27
click at [914, 319] on div "Tell Us More About Your Room 1 Which Room Are You Designing? Living Room Bedroo…" at bounding box center [487, 212] width 975 height 1068
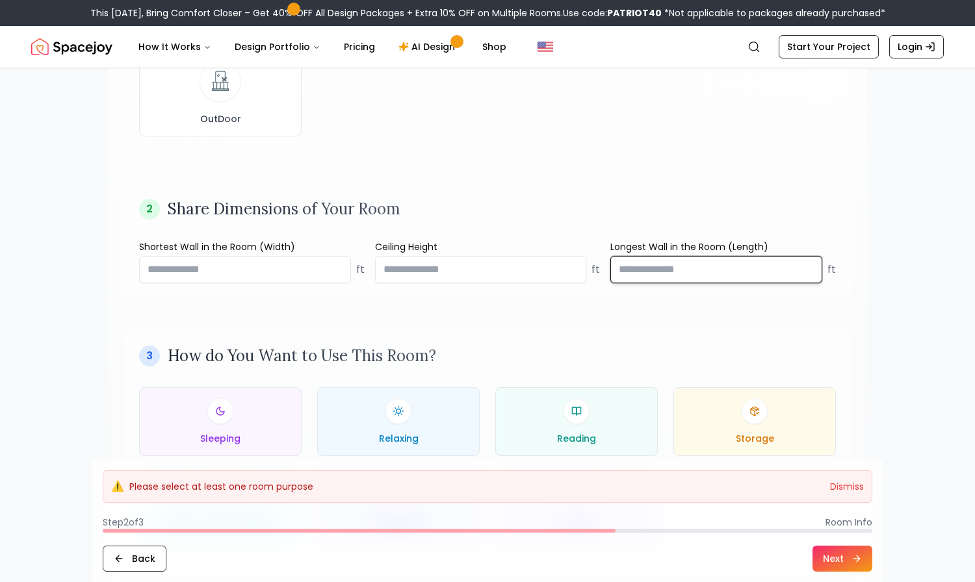
click at [708, 268] on input "number" at bounding box center [716, 269] width 212 height 27
click at [903, 284] on div "Tell Us More About Your Room 1 Which Room Are You Designing? Living Room Bedroo…" at bounding box center [487, 212] width 832 height 1068
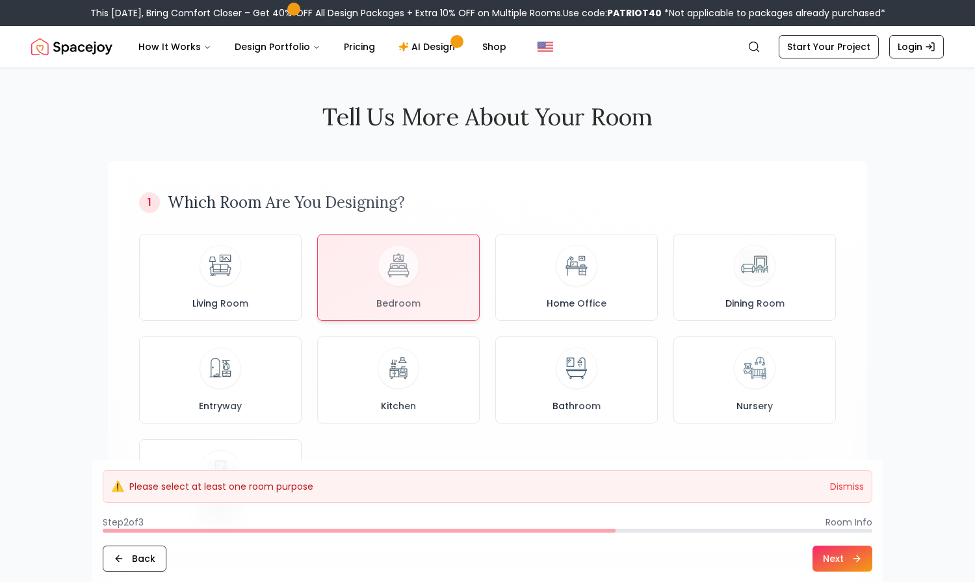
scroll to position [390, 0]
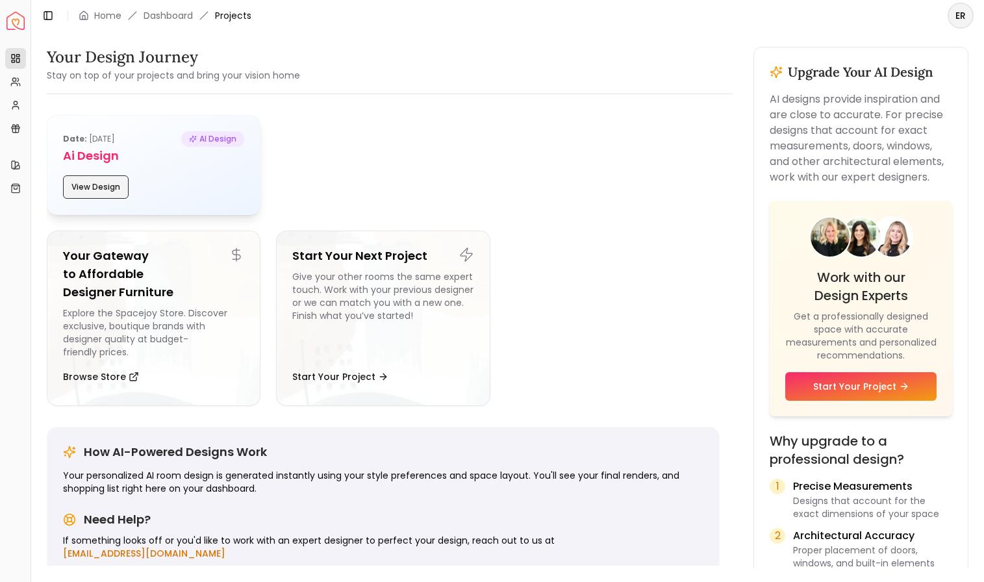
click at [93, 186] on button "View Design" at bounding box center [96, 186] width 66 height 23
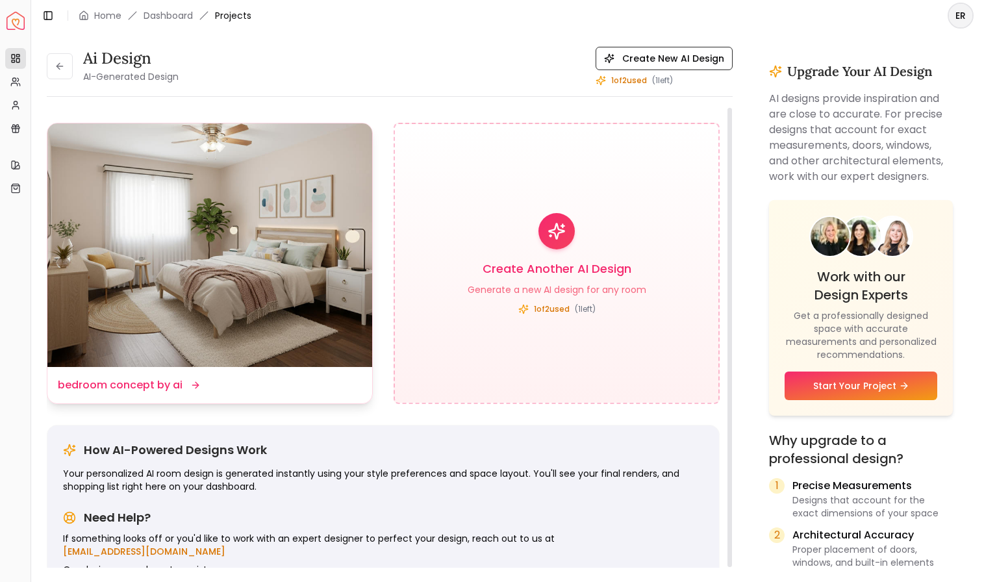
click at [339, 337] on img at bounding box center [209, 245] width 325 height 244
click at [231, 240] on img at bounding box center [209, 245] width 325 height 244
click at [167, 384] on dd "bedroom concept by ai" at bounding box center [120, 386] width 125 height 16
click at [192, 387] on icon at bounding box center [195, 385] width 10 height 10
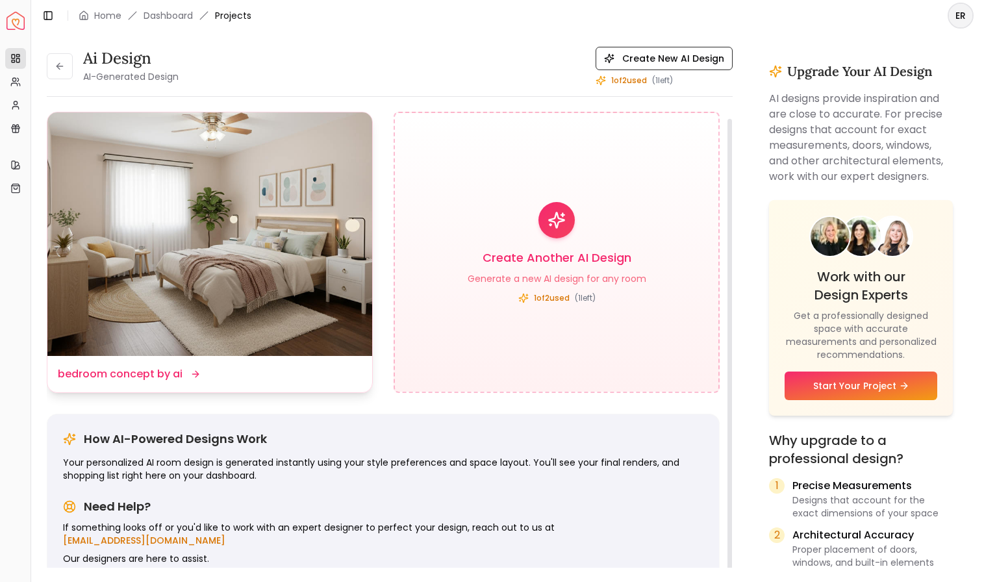
click at [220, 261] on img at bounding box center [209, 234] width 325 height 244
click at [223, 131] on img at bounding box center [209, 234] width 325 height 244
click at [205, 168] on img at bounding box center [209, 234] width 325 height 244
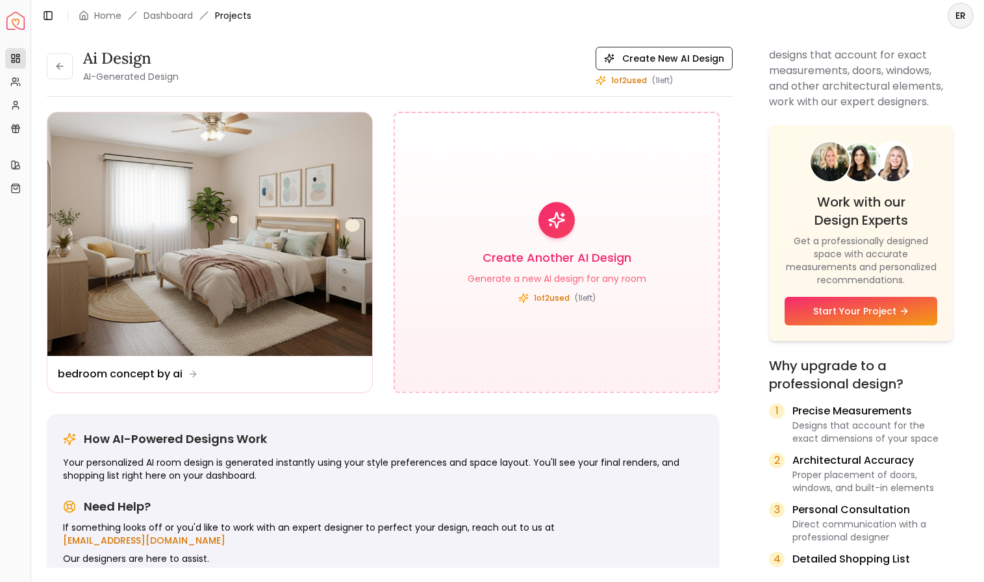
scroll to position [0, 0]
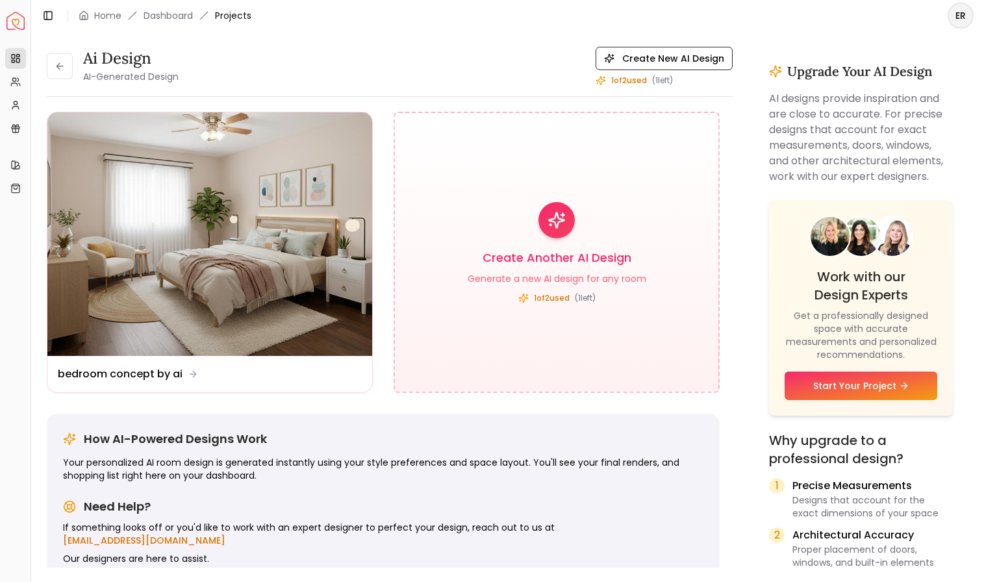
click at [355, 70] on div "Ai Design AI-Generated Design Create New AI Design 1 of 2 used ( 1 left)" at bounding box center [390, 66] width 686 height 39
click at [60, 66] on icon at bounding box center [60, 66] width 10 height 10
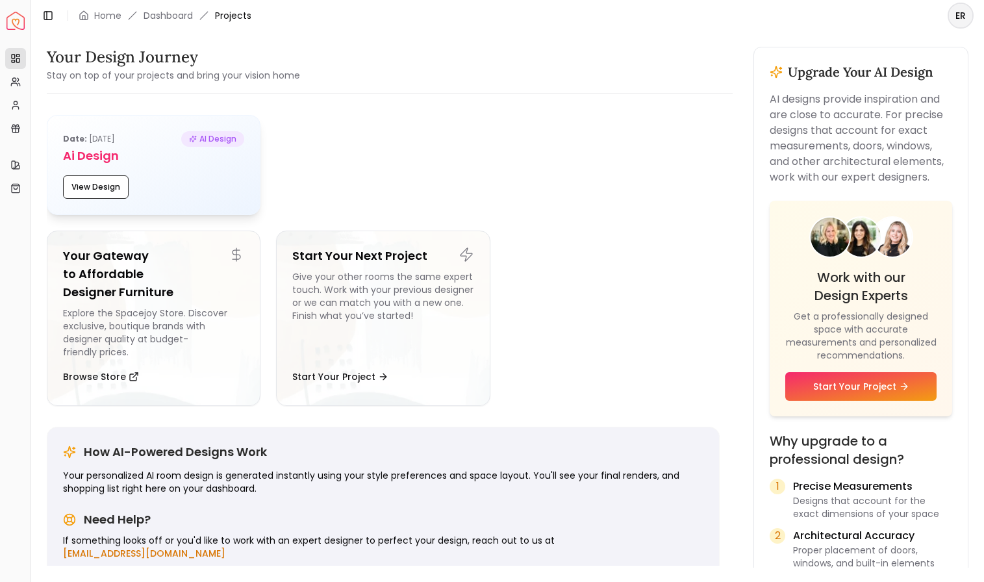
click at [178, 138] on div "Date: Sep 11, 2025 AI Design" at bounding box center [153, 139] width 181 height 16
click at [96, 160] on h5 "Ai Design" at bounding box center [153, 156] width 181 height 18
click at [87, 150] on h5 "Ai Design" at bounding box center [153, 156] width 181 height 18
click at [90, 165] on div "Date: Sep 11, 2025 AI Design Ai Design View Design" at bounding box center [153, 165] width 212 height 99
click at [99, 188] on button "View Design" at bounding box center [96, 186] width 66 height 23
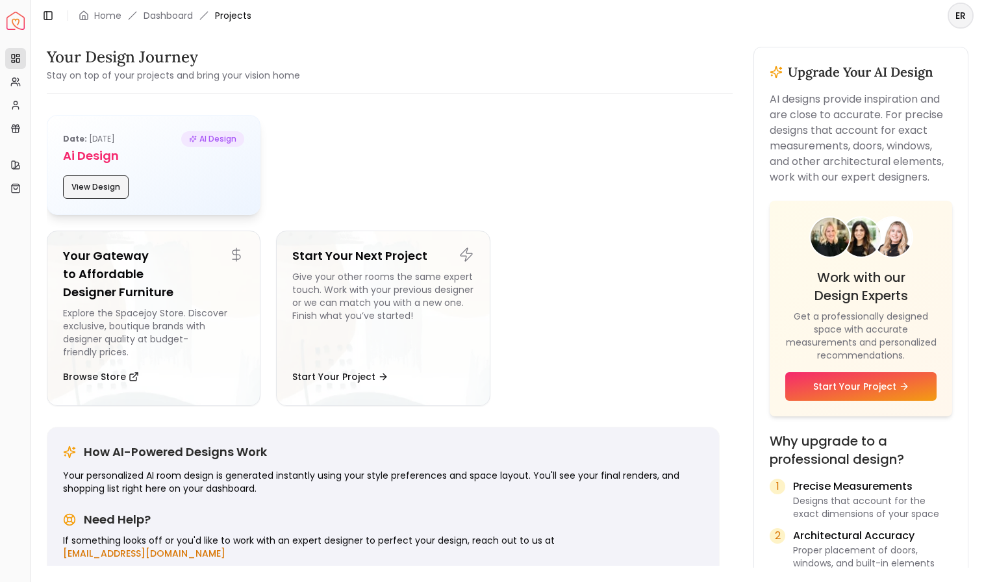
click at [99, 188] on button "View Design" at bounding box center [96, 186] width 66 height 23
click at [94, 185] on button "View Design" at bounding box center [96, 186] width 66 height 23
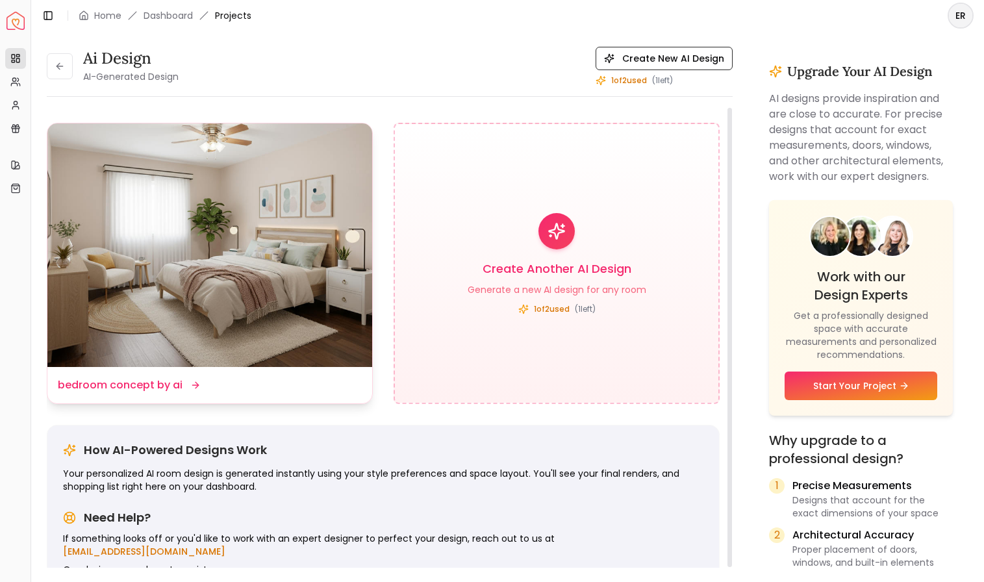
drag, startPoint x: 153, startPoint y: 359, endPoint x: 170, endPoint y: 378, distance: 25.7
click at [153, 360] on img at bounding box center [209, 245] width 325 height 244
